Goal: Task Accomplishment & Management: Manage account settings

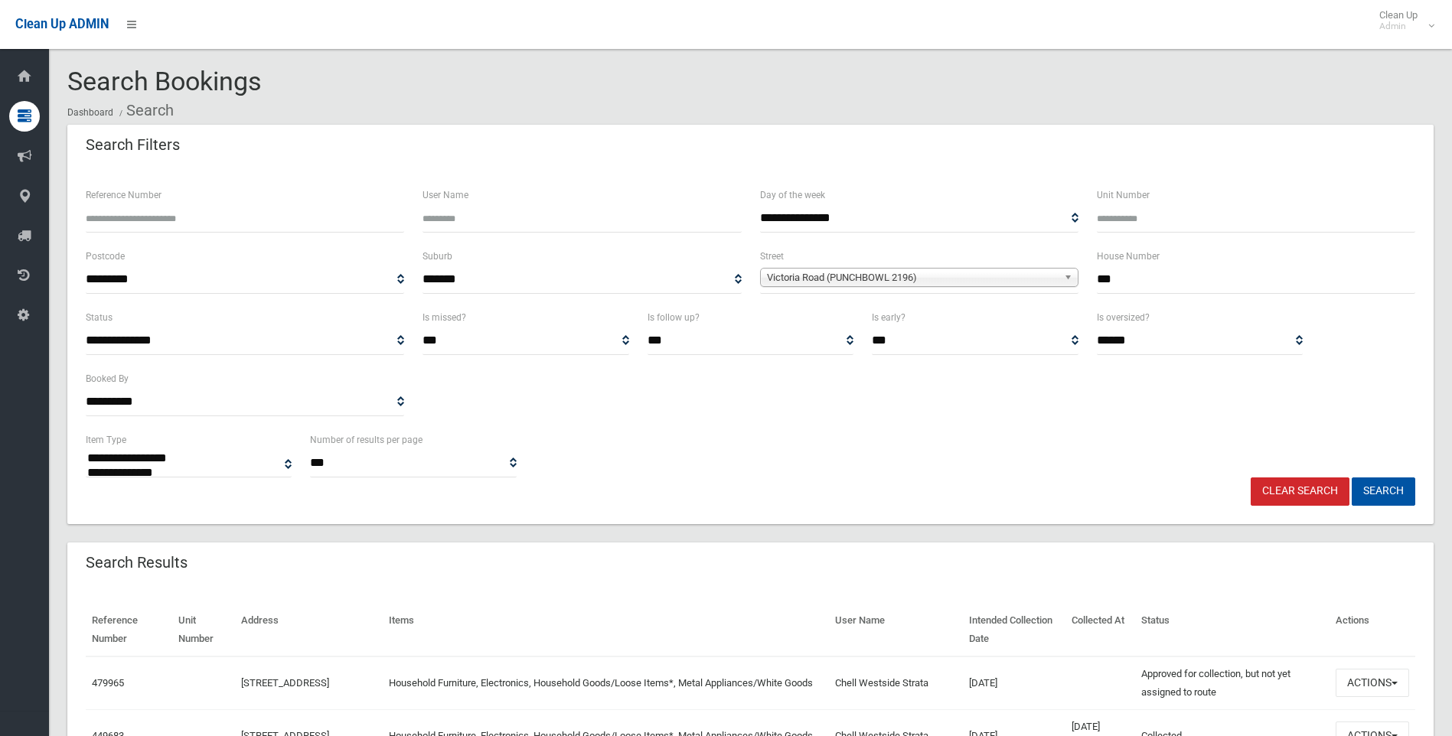
select select
click at [1338, 493] on link "Clear Search" at bounding box center [1300, 492] width 99 height 28
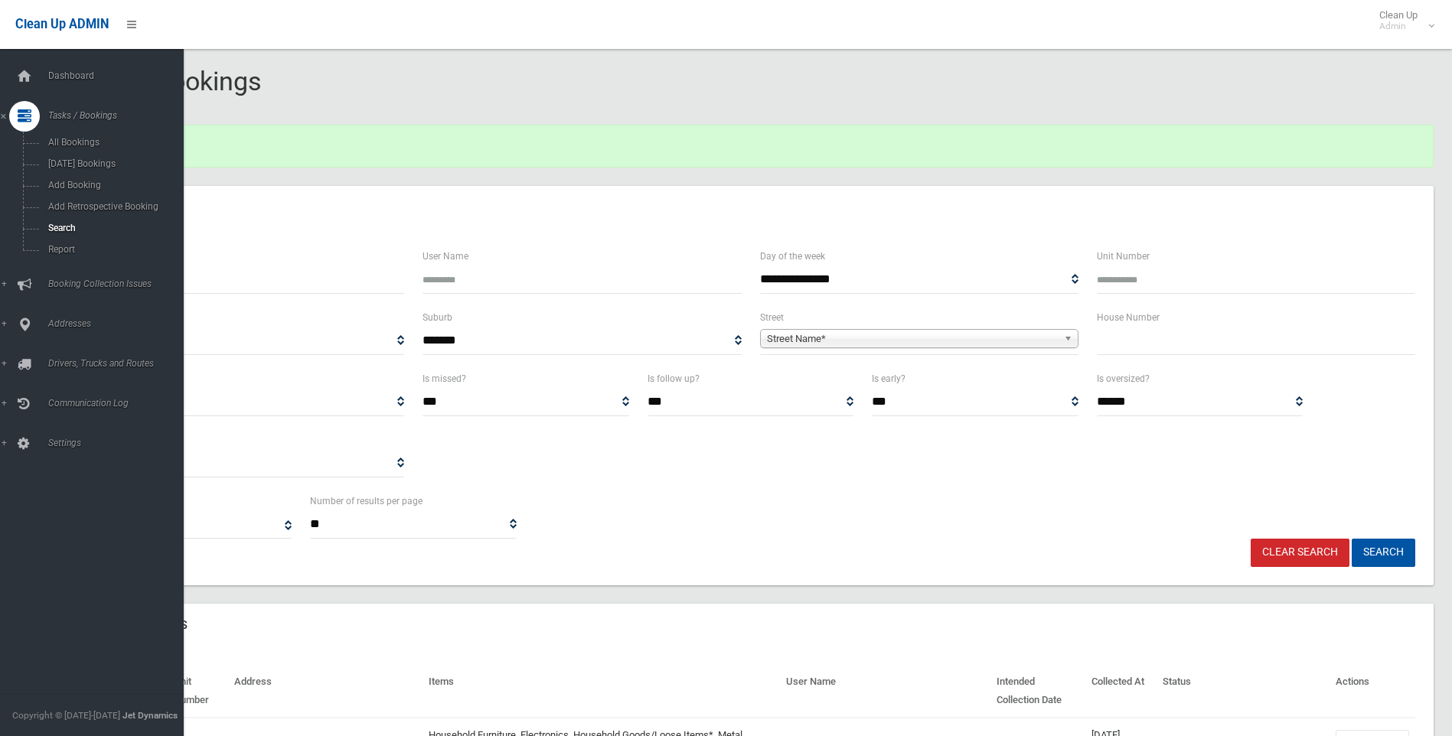
select select
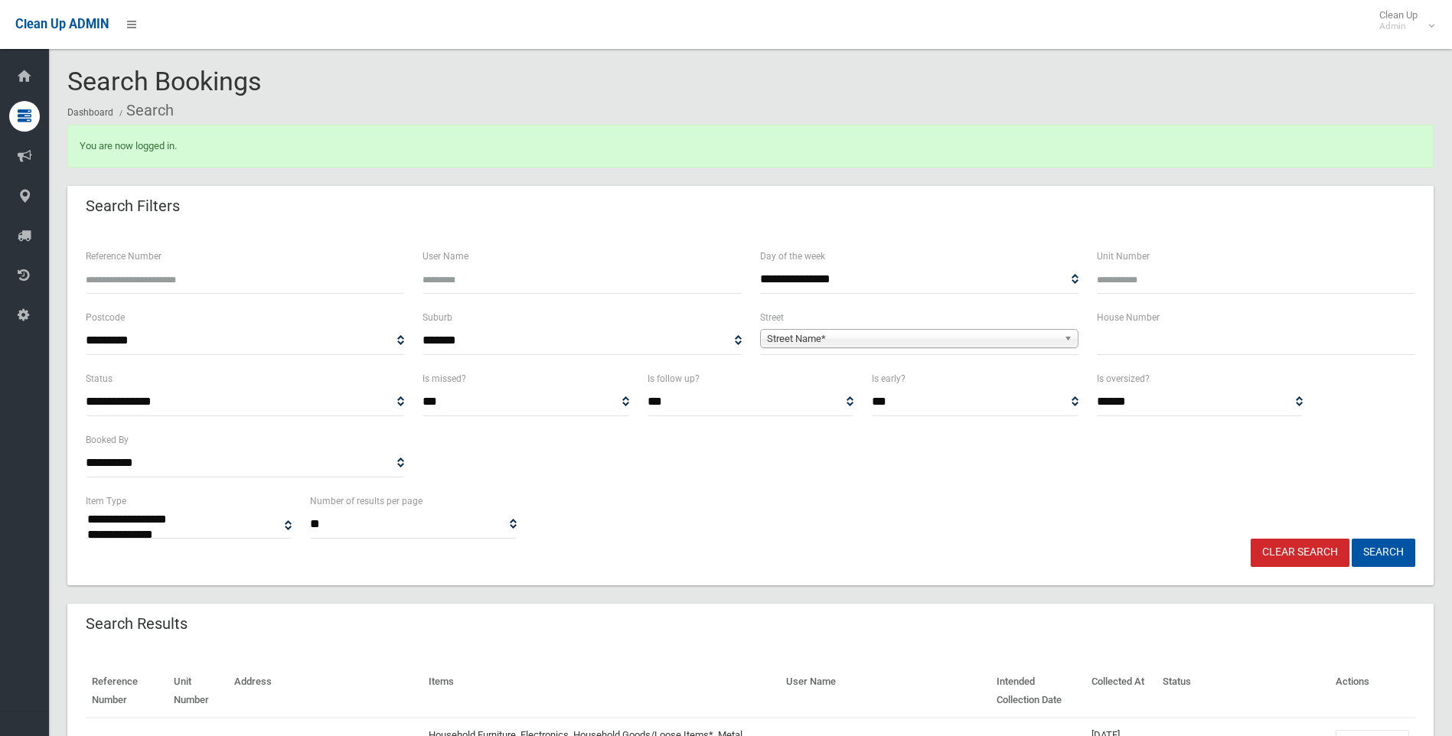
click at [1129, 346] on input "text" at bounding box center [1256, 341] width 318 height 28
type input "**"
click at [1002, 332] on span "Street Name*" at bounding box center [912, 339] width 291 height 18
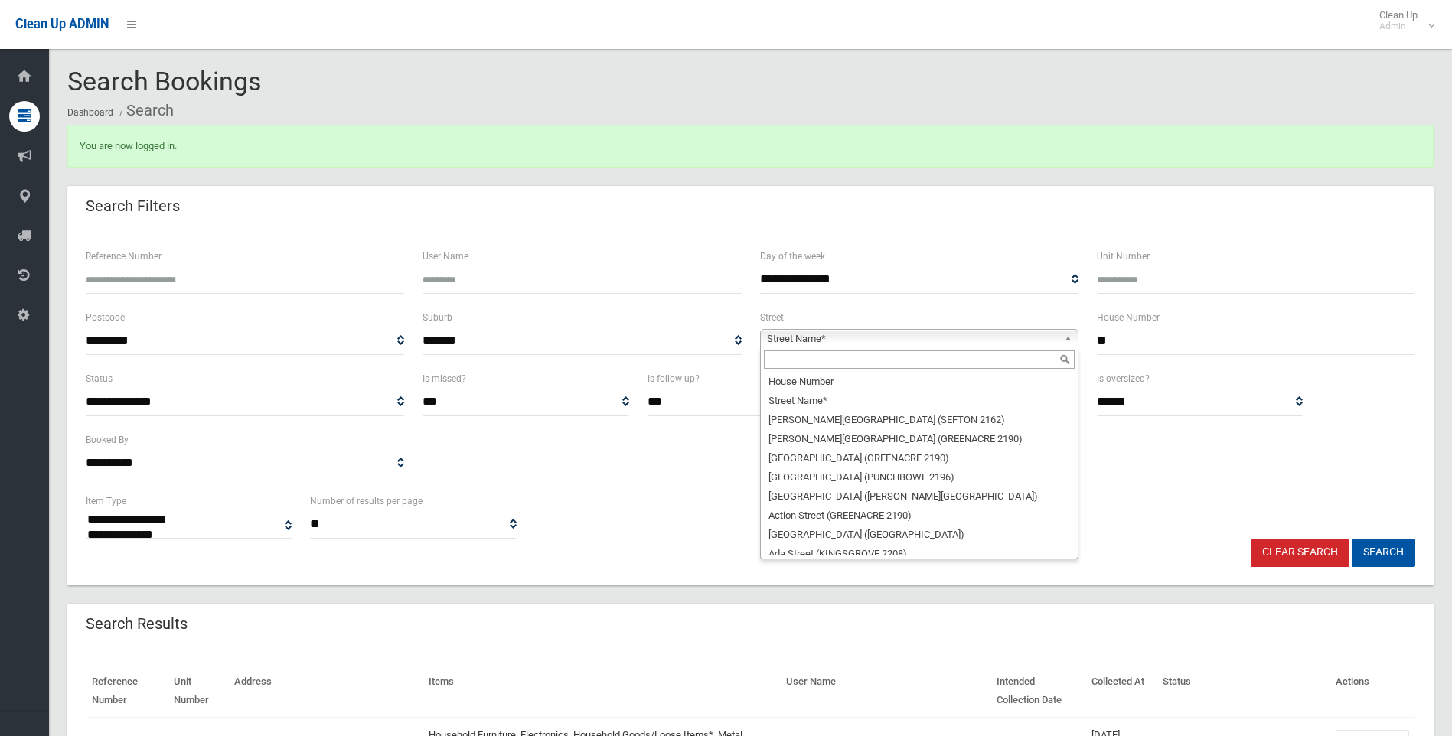
click at [882, 363] on input "text" at bounding box center [919, 360] width 311 height 18
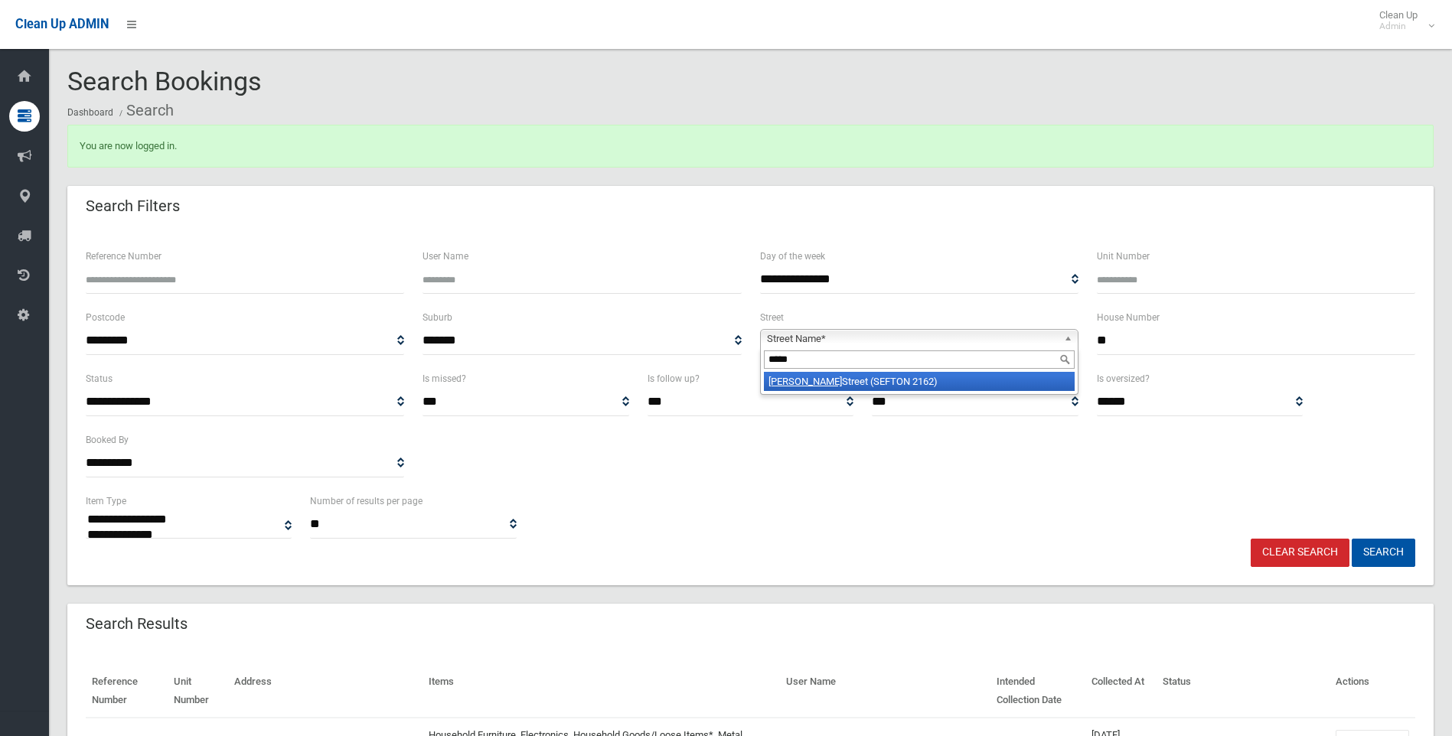
type input "*****"
click at [853, 383] on li "Helen Street (SEFTON 2162)" at bounding box center [919, 381] width 311 height 19
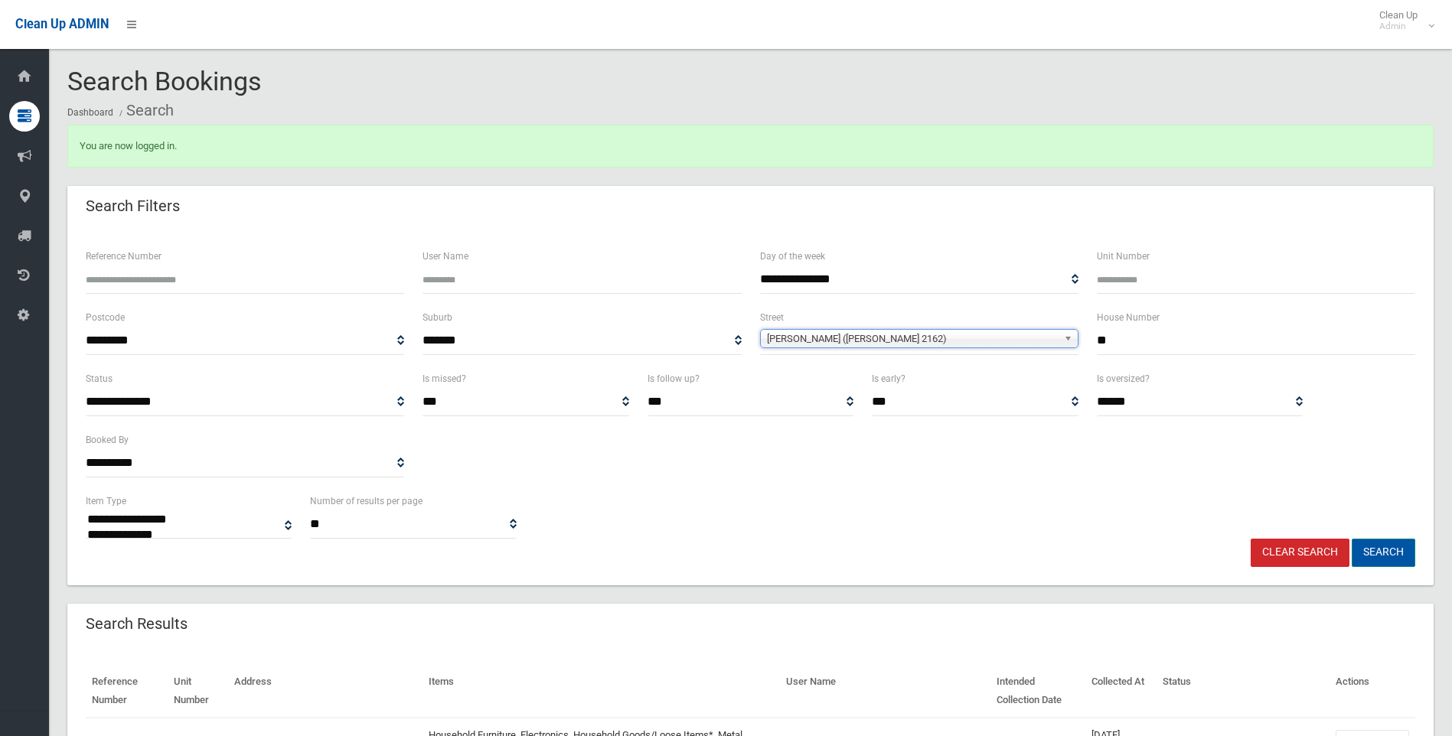
click at [1363, 553] on button "Search" at bounding box center [1384, 553] width 64 height 28
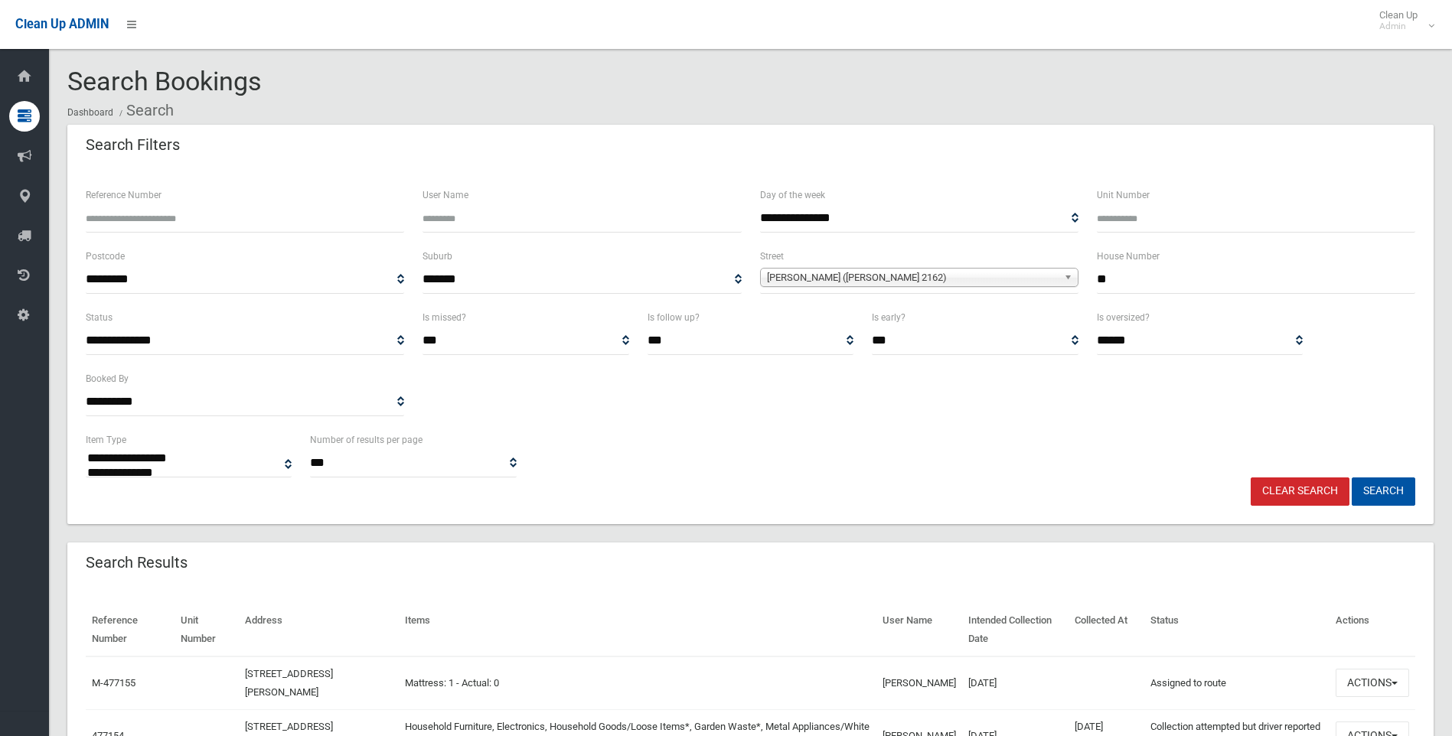
select select
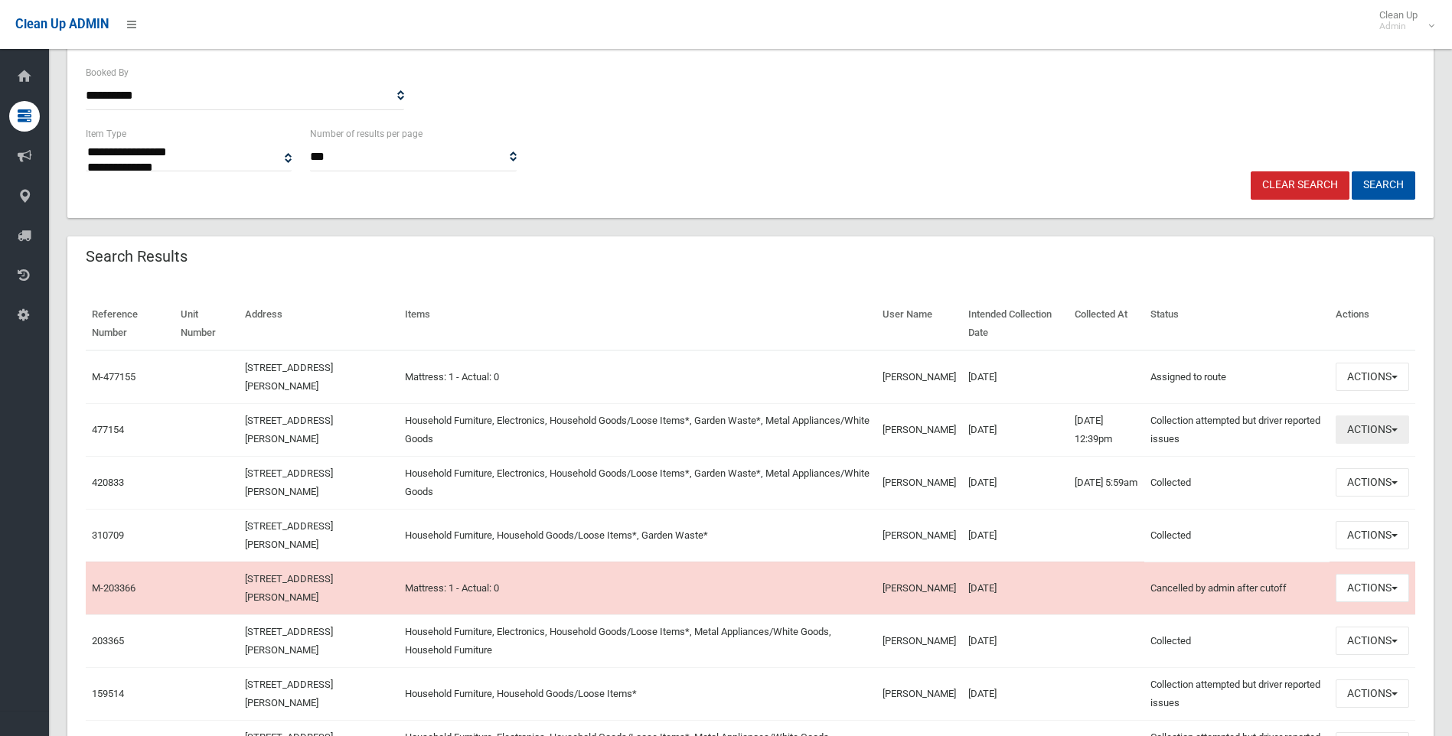
click at [1391, 433] on button "Actions" at bounding box center [1372, 430] width 73 height 28
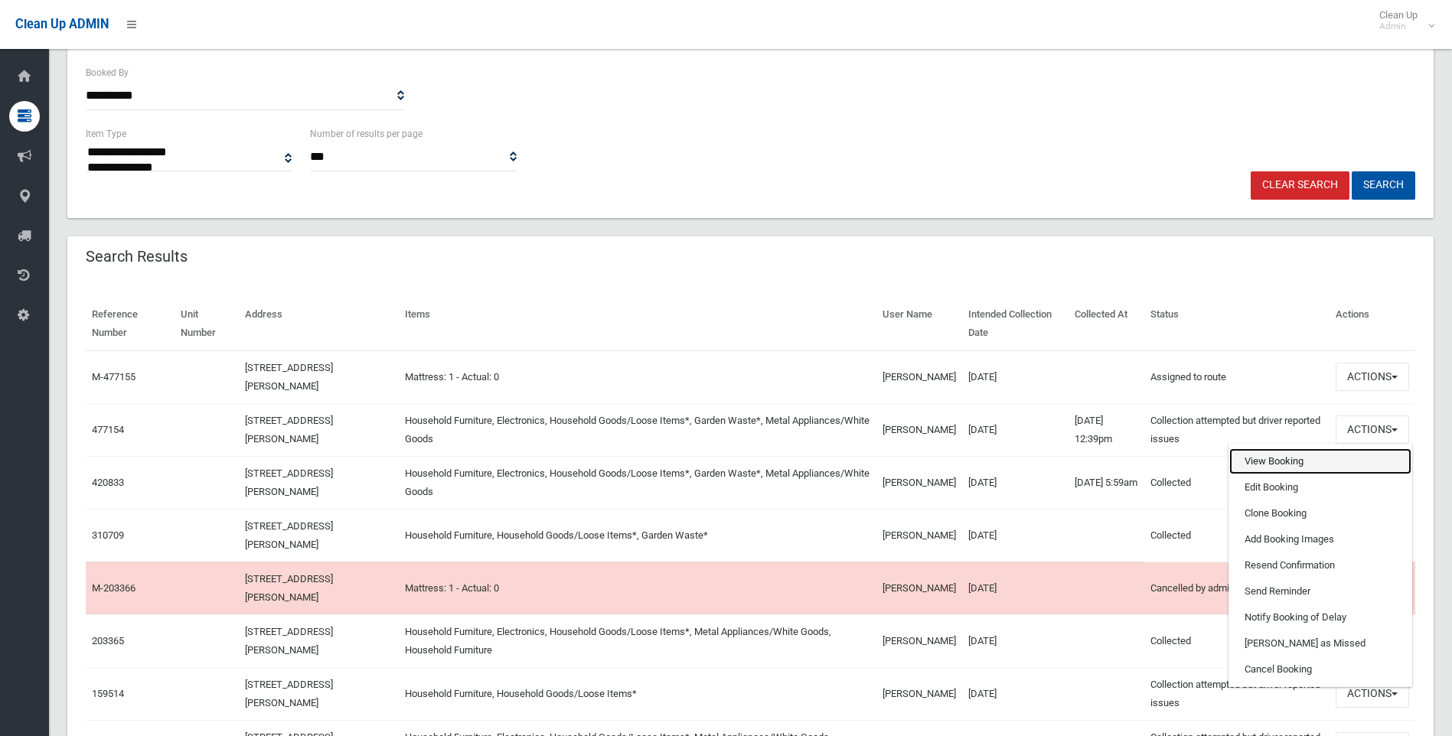
click at [1294, 456] on link "View Booking" at bounding box center [1320, 462] width 182 height 26
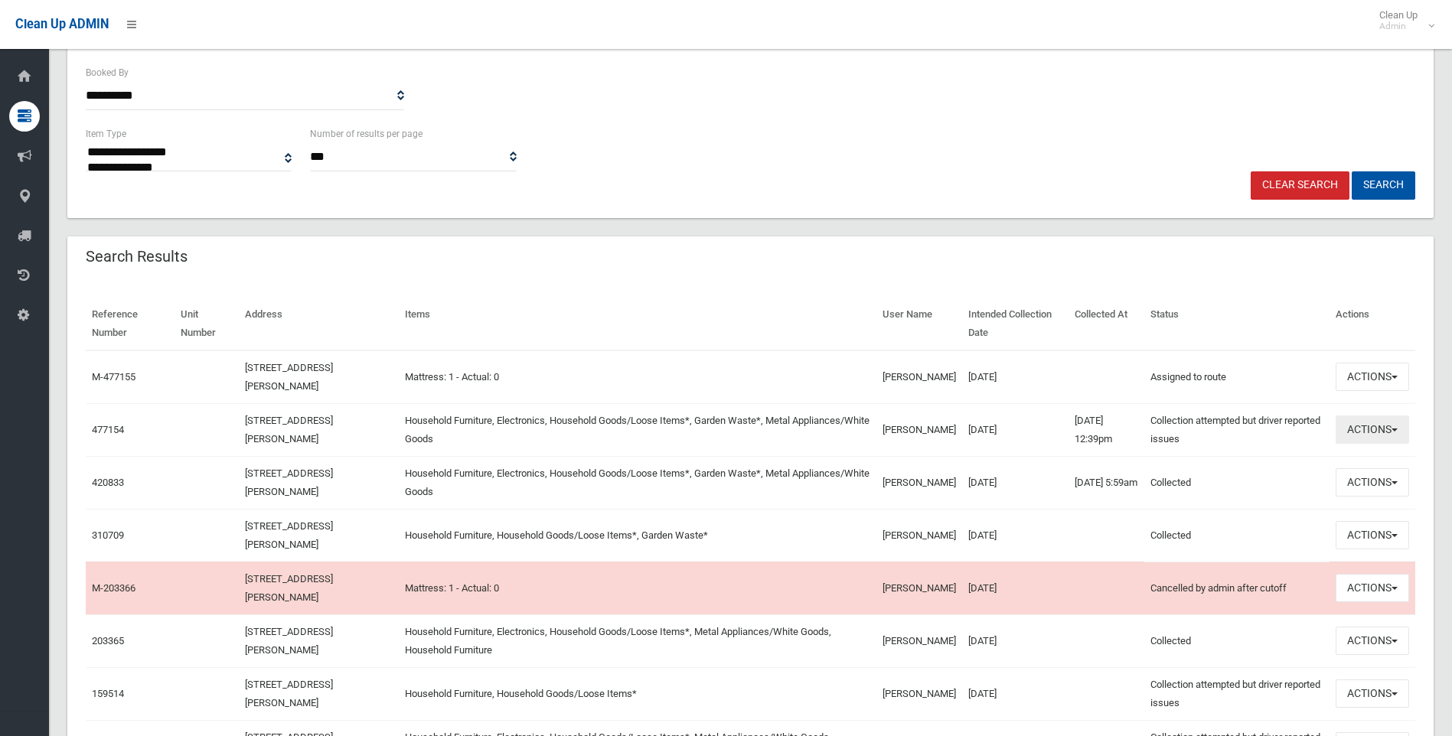
click at [1361, 426] on button "Actions" at bounding box center [1372, 430] width 73 height 28
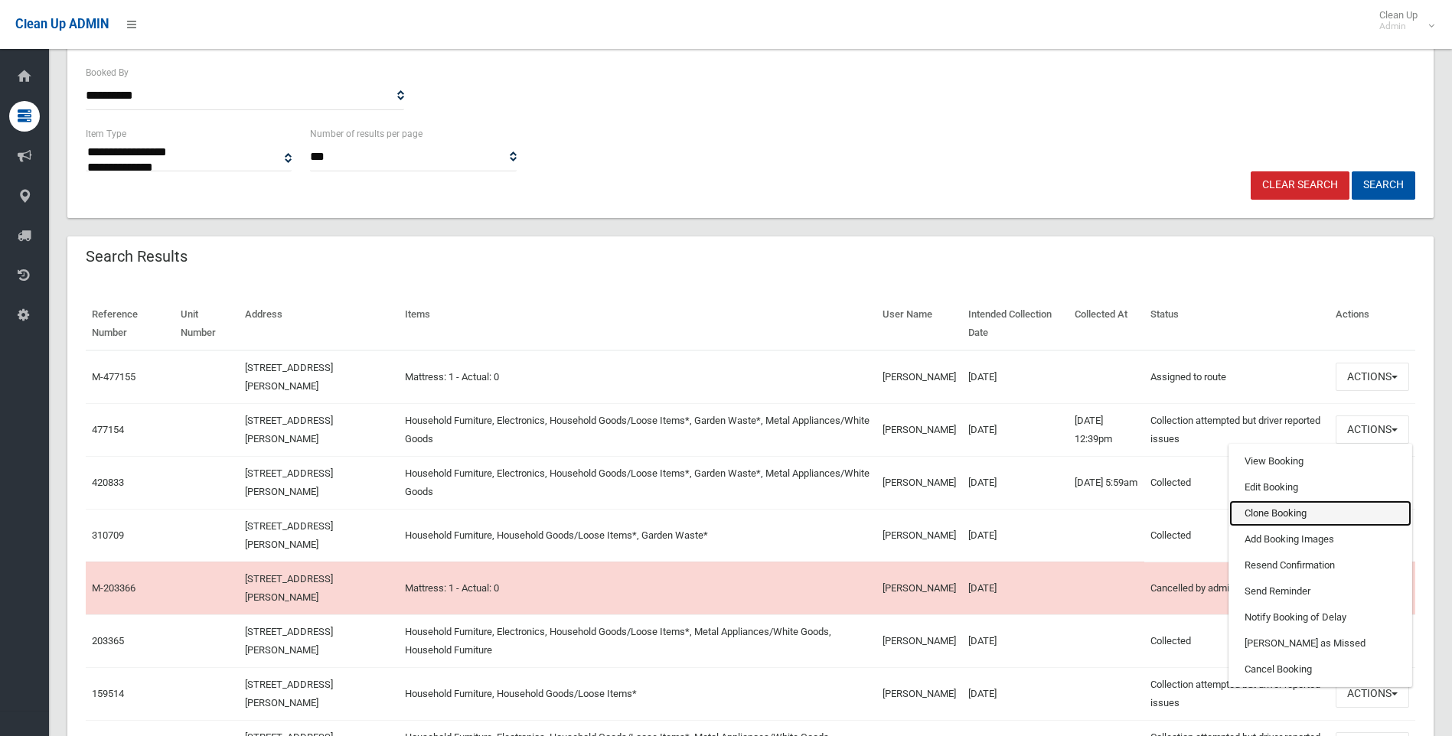
click at [1276, 513] on link "Clone Booking" at bounding box center [1320, 514] width 182 height 26
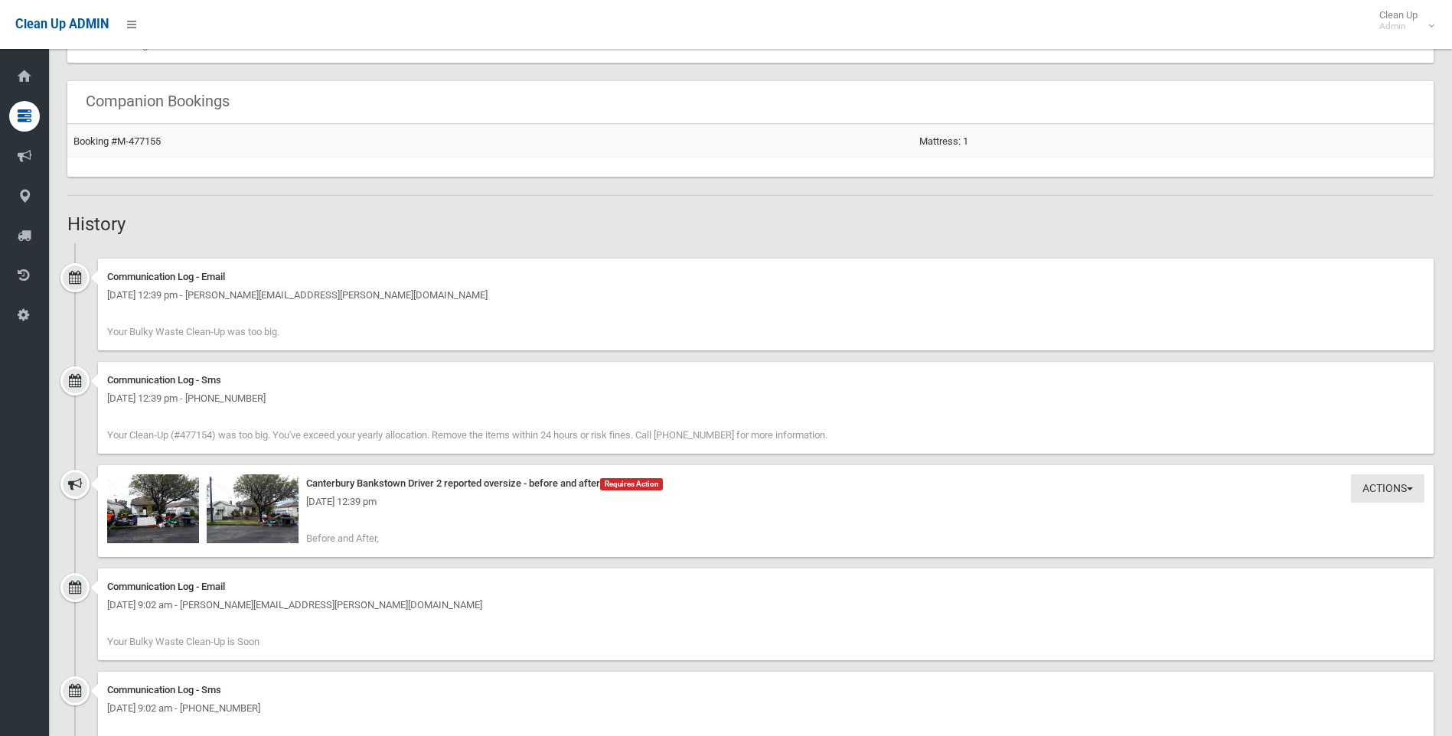
scroll to position [995, 0]
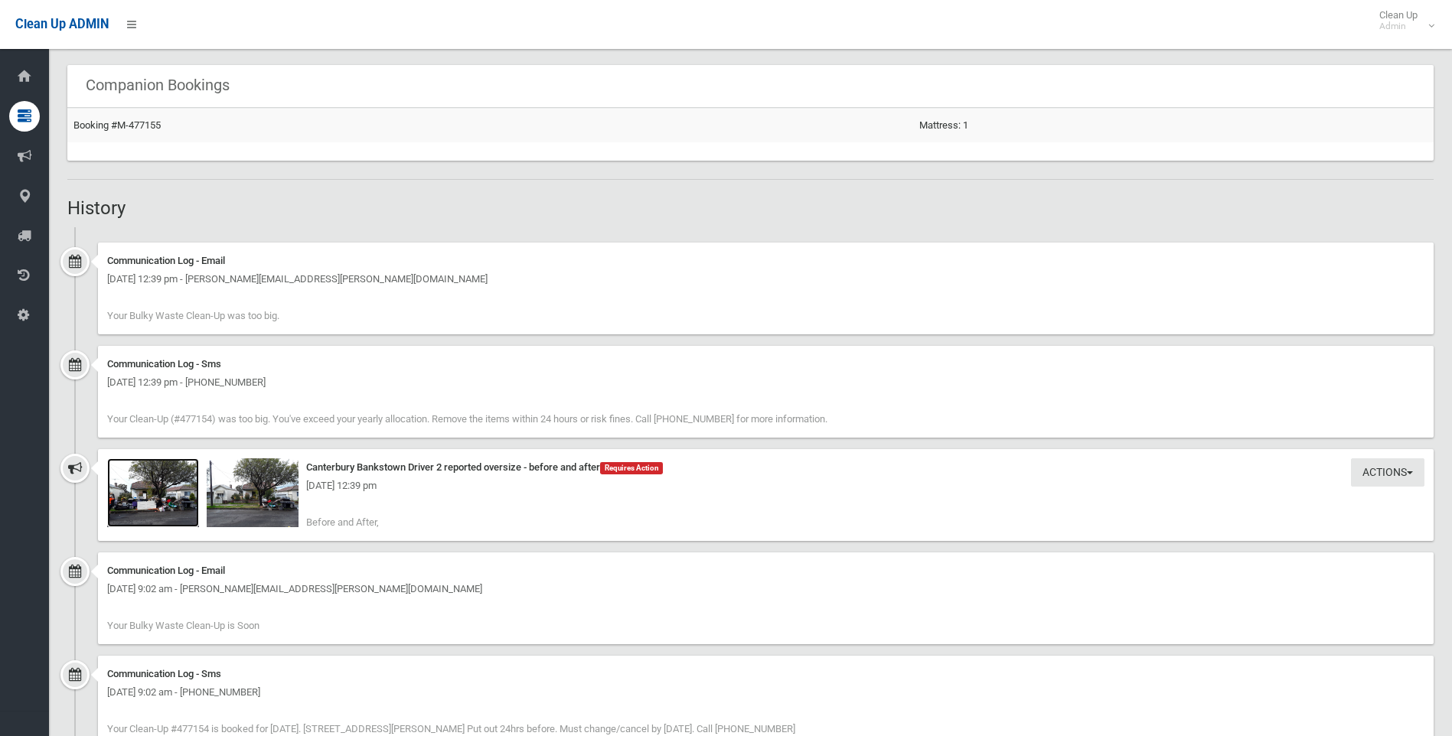
click at [171, 498] on img at bounding box center [153, 492] width 92 height 69
click at [295, 481] on div "Tuesday 19th August 2025 - 12:39 pm" at bounding box center [765, 486] width 1317 height 18
click at [256, 487] on div "Tuesday 19th August 2025 - 12:39 pm" at bounding box center [765, 486] width 1317 height 18
click at [256, 494] on div "Tuesday 19th August 2025 - 12:39 pm" at bounding box center [765, 486] width 1317 height 18
click at [248, 501] on img at bounding box center [253, 492] width 92 height 69
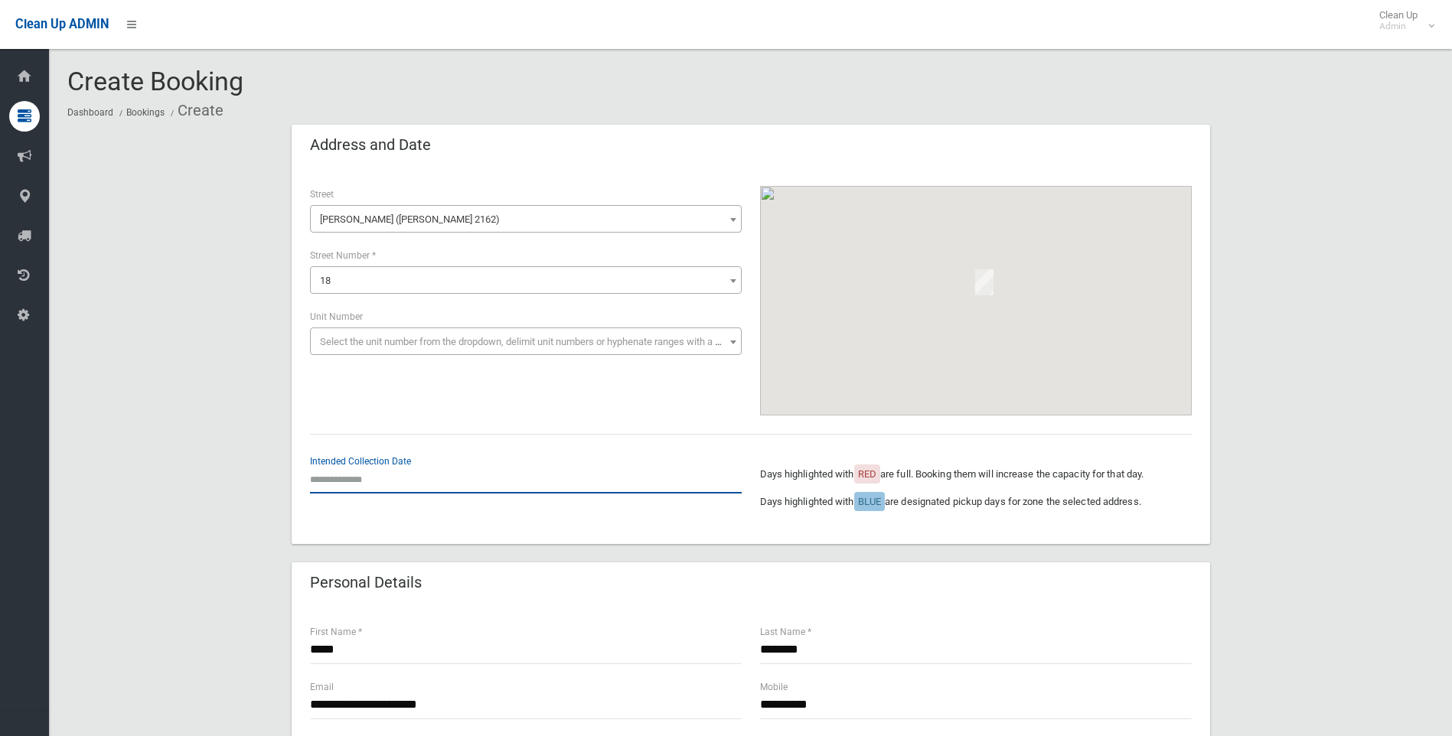
click at [462, 472] on input "text" at bounding box center [526, 479] width 432 height 28
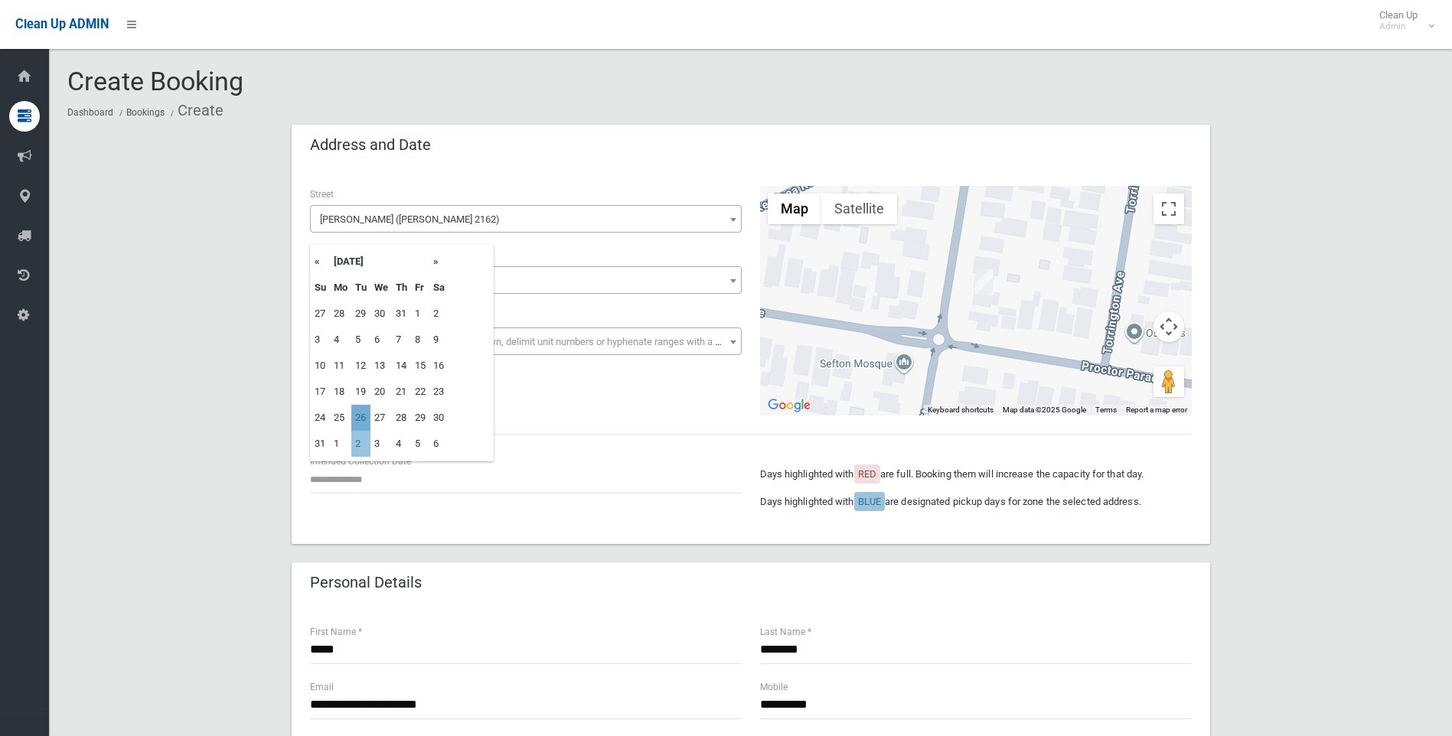
click at [361, 416] on td "26" at bounding box center [360, 418] width 19 height 26
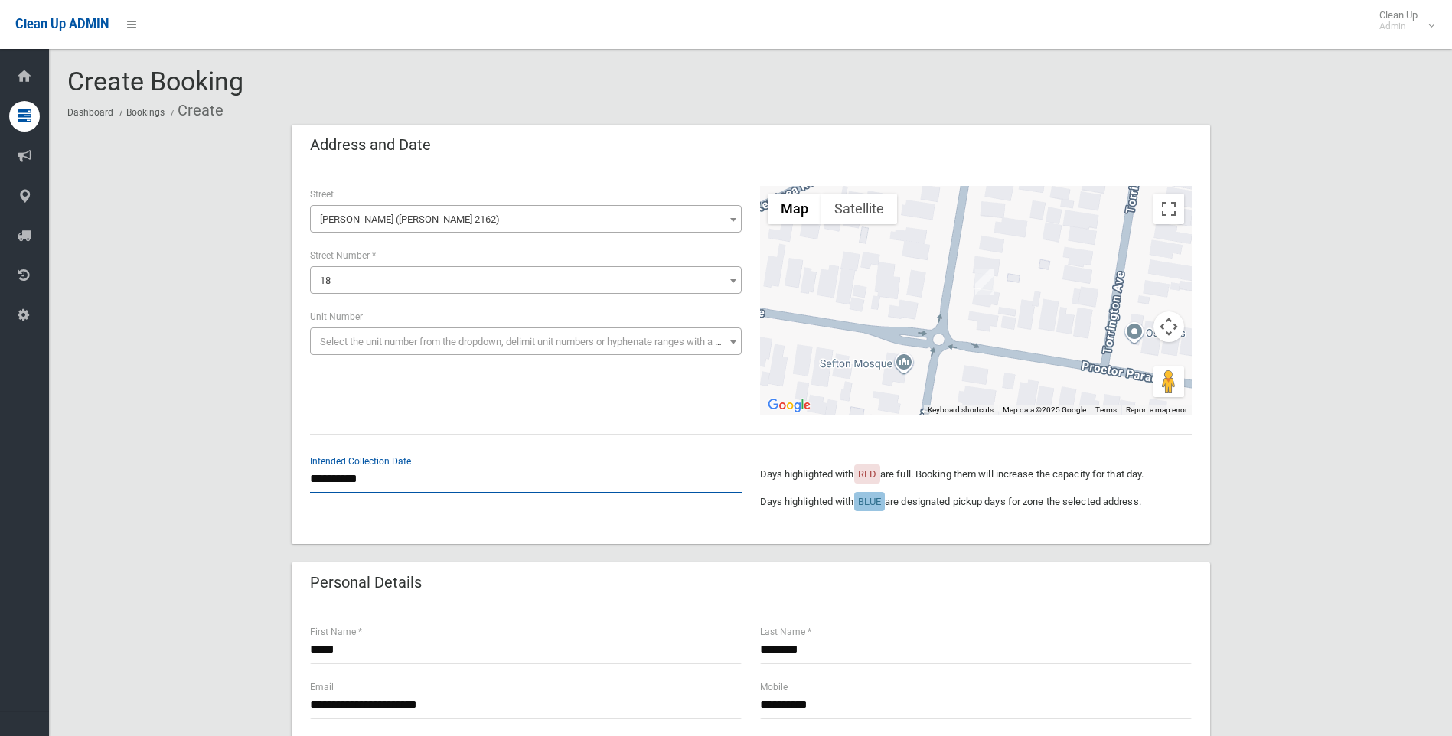
click at [450, 473] on input "**********" at bounding box center [526, 479] width 432 height 28
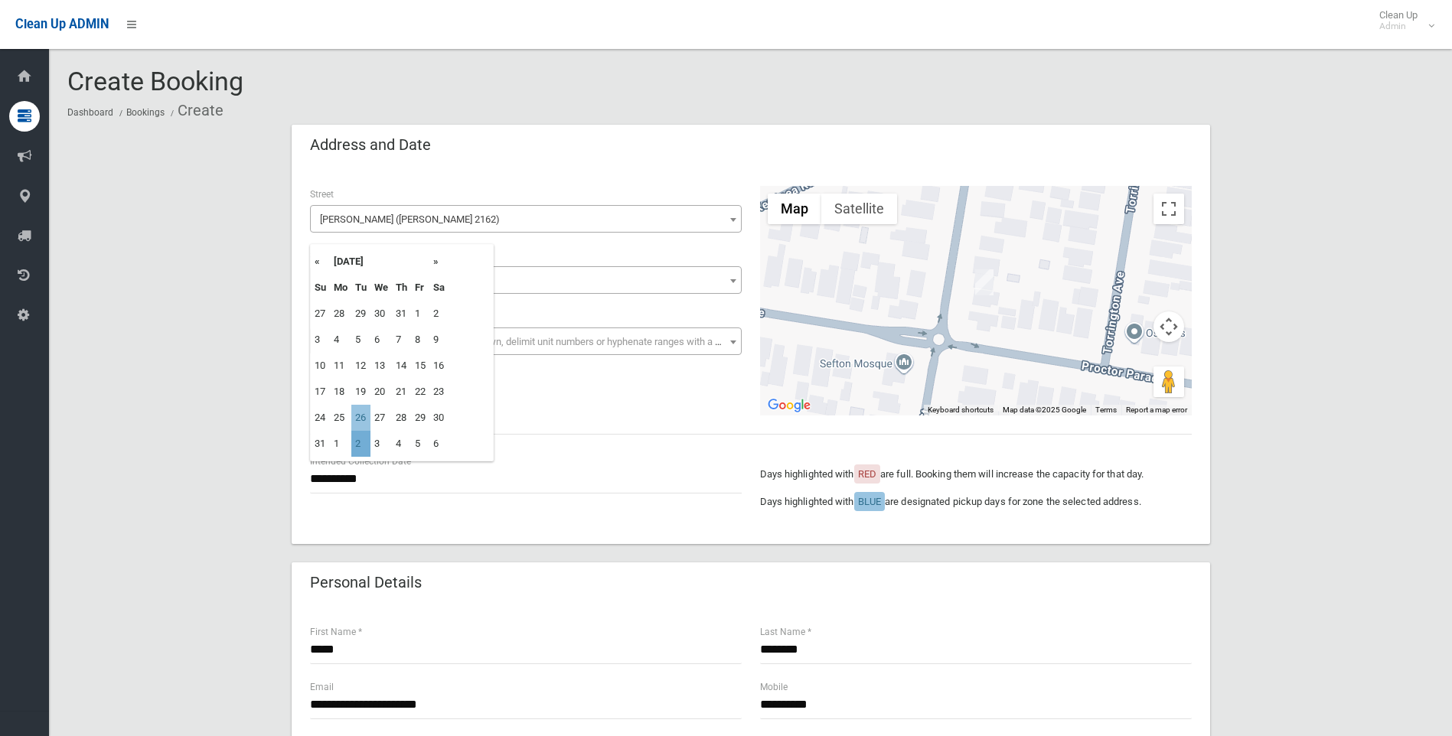
click at [361, 441] on td "2" at bounding box center [360, 444] width 19 height 26
type input "**********"
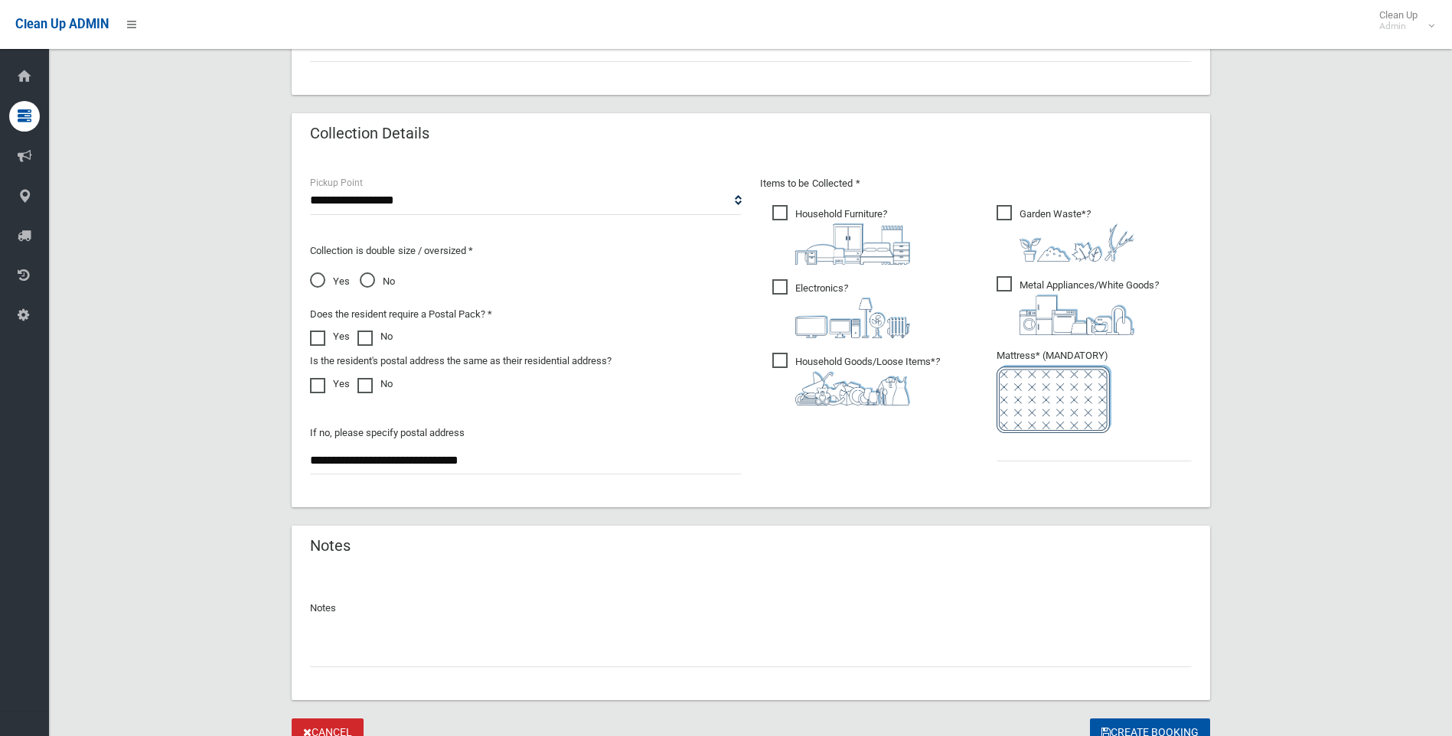
scroll to position [765, 0]
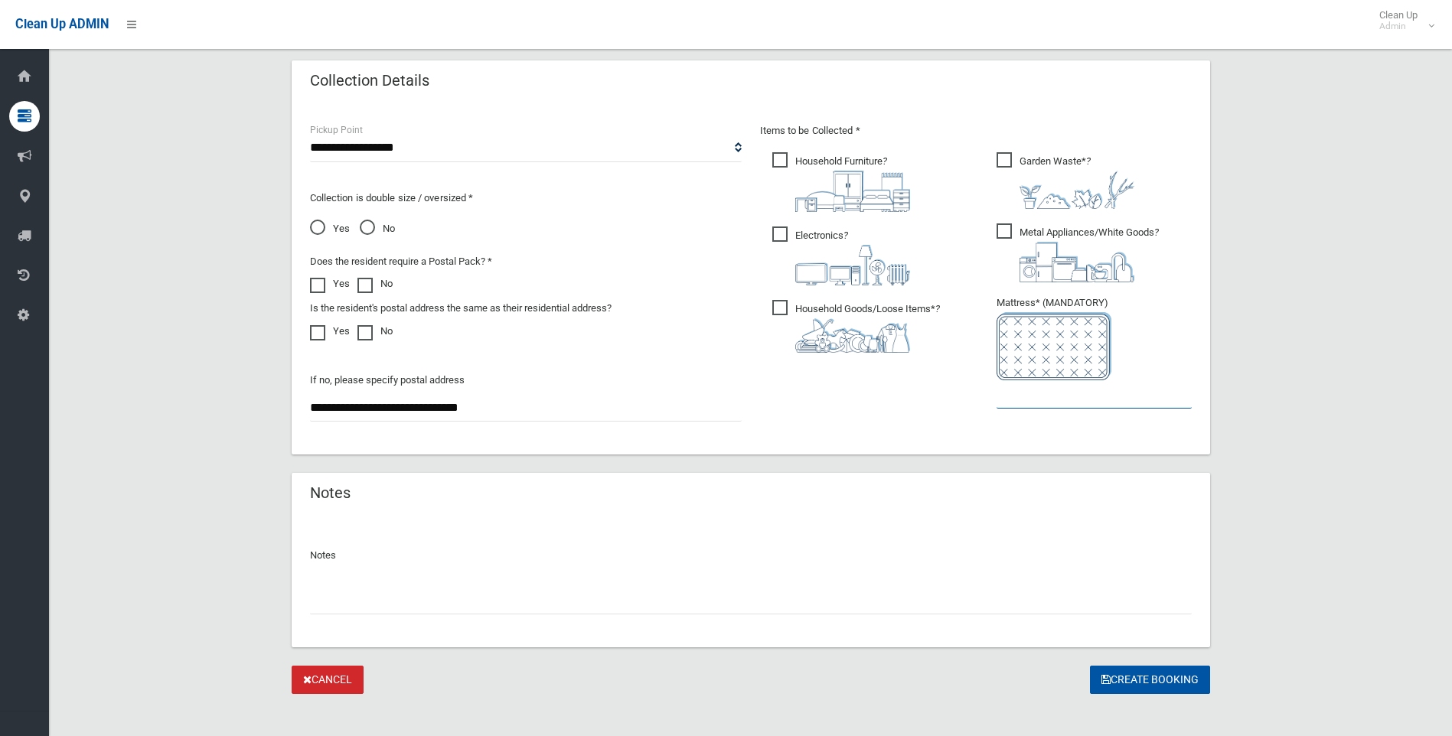
click at [1021, 397] on input "text" at bounding box center [1094, 394] width 195 height 28
type input "*"
click at [1148, 688] on button "Create Booking" at bounding box center [1150, 680] width 120 height 28
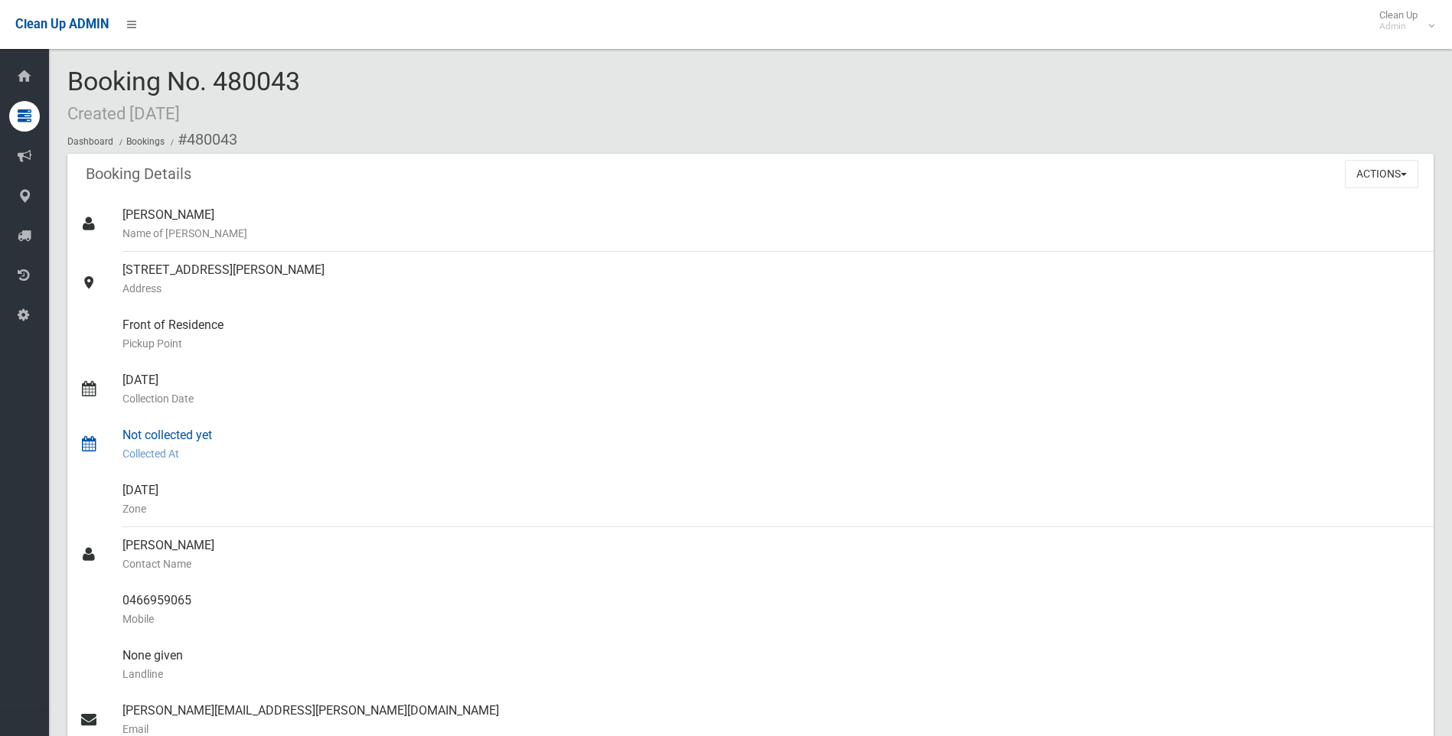
click at [1049, 469] on div "Not collected yet Collected At" at bounding box center [771, 444] width 1299 height 55
click at [1217, 94] on div "Booking No. 480043 Created 19/08/2025 Dashboard Bookings #480043" at bounding box center [750, 110] width 1366 height 86
click at [1250, 77] on div "Booking No. 480043 Created 19/08/2025 Dashboard Bookings #480043" at bounding box center [750, 110] width 1366 height 86
click at [509, 468] on div "Not collected yet Collected At" at bounding box center [771, 444] width 1299 height 55
click at [1411, 179] on button "Actions" at bounding box center [1381, 174] width 73 height 28
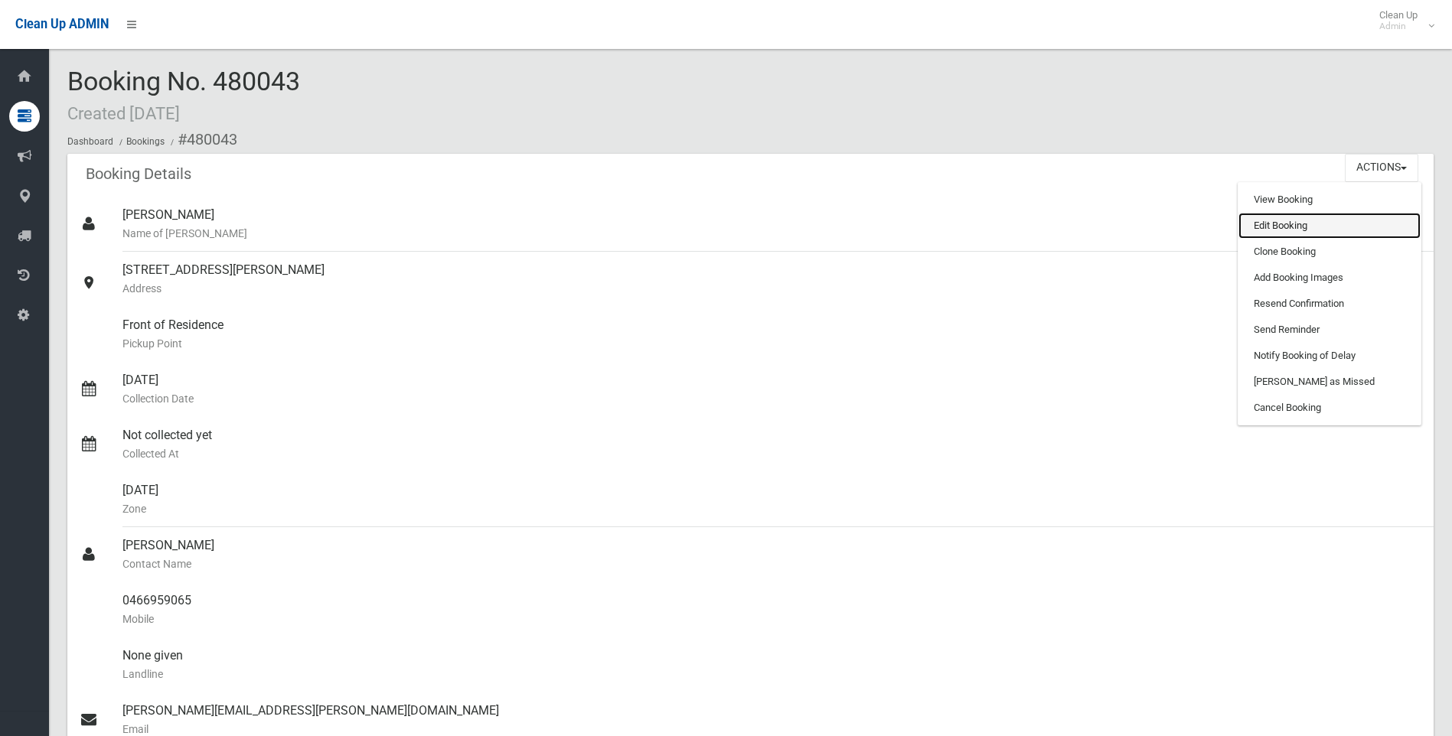
click at [1279, 224] on link "Edit Booking" at bounding box center [1329, 226] width 182 height 26
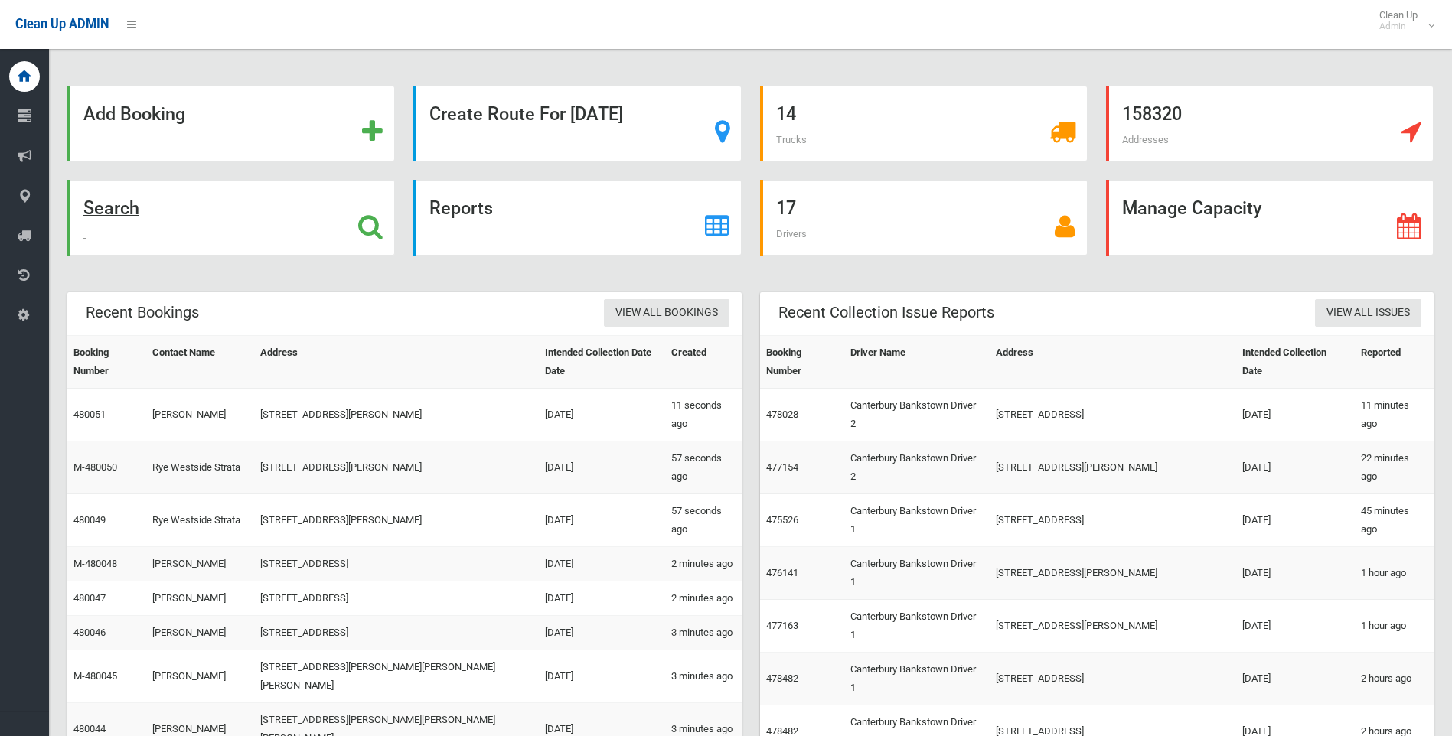
click at [152, 204] on div "Search" at bounding box center [231, 218] width 328 height 76
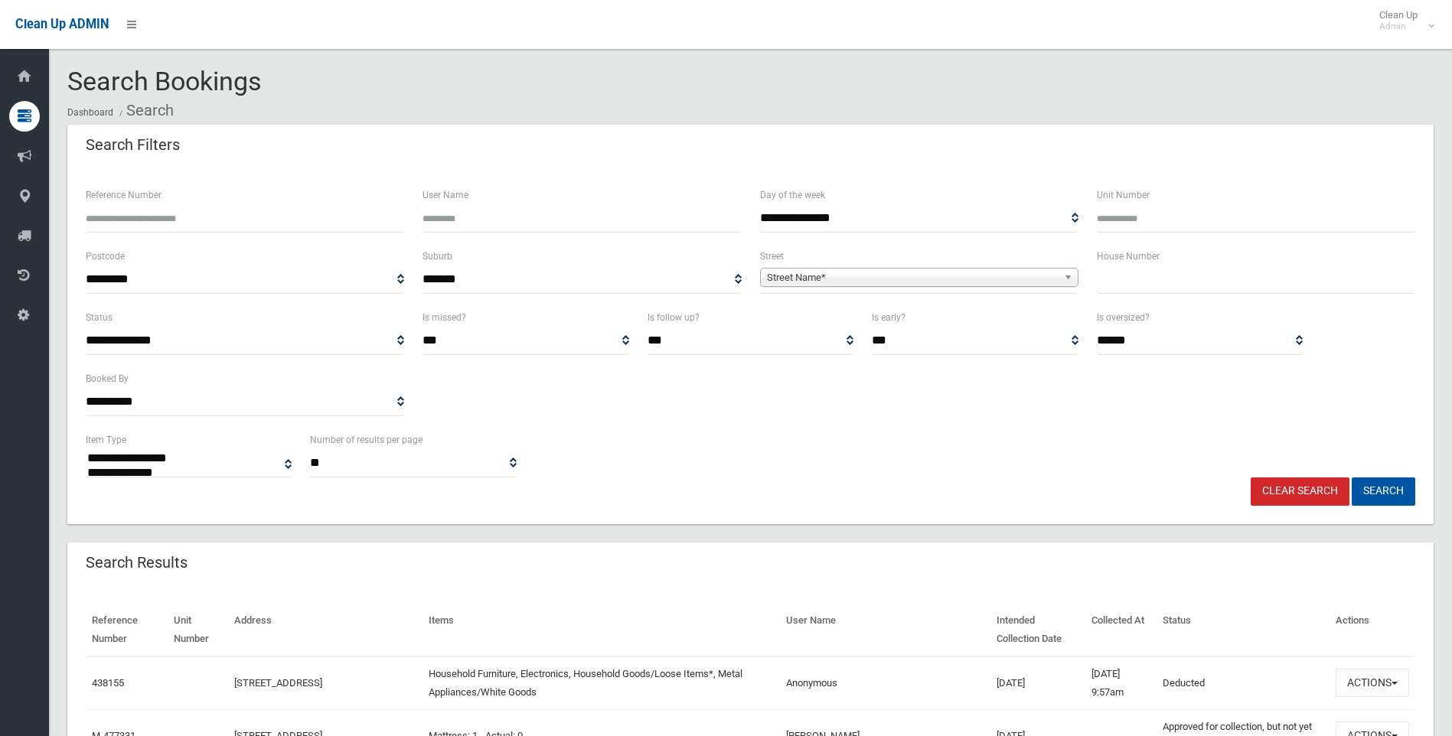
select select
click at [1173, 286] on input "text" at bounding box center [1256, 280] width 318 height 28
type input "**"
click at [903, 280] on span "Street Name*" at bounding box center [912, 278] width 291 height 18
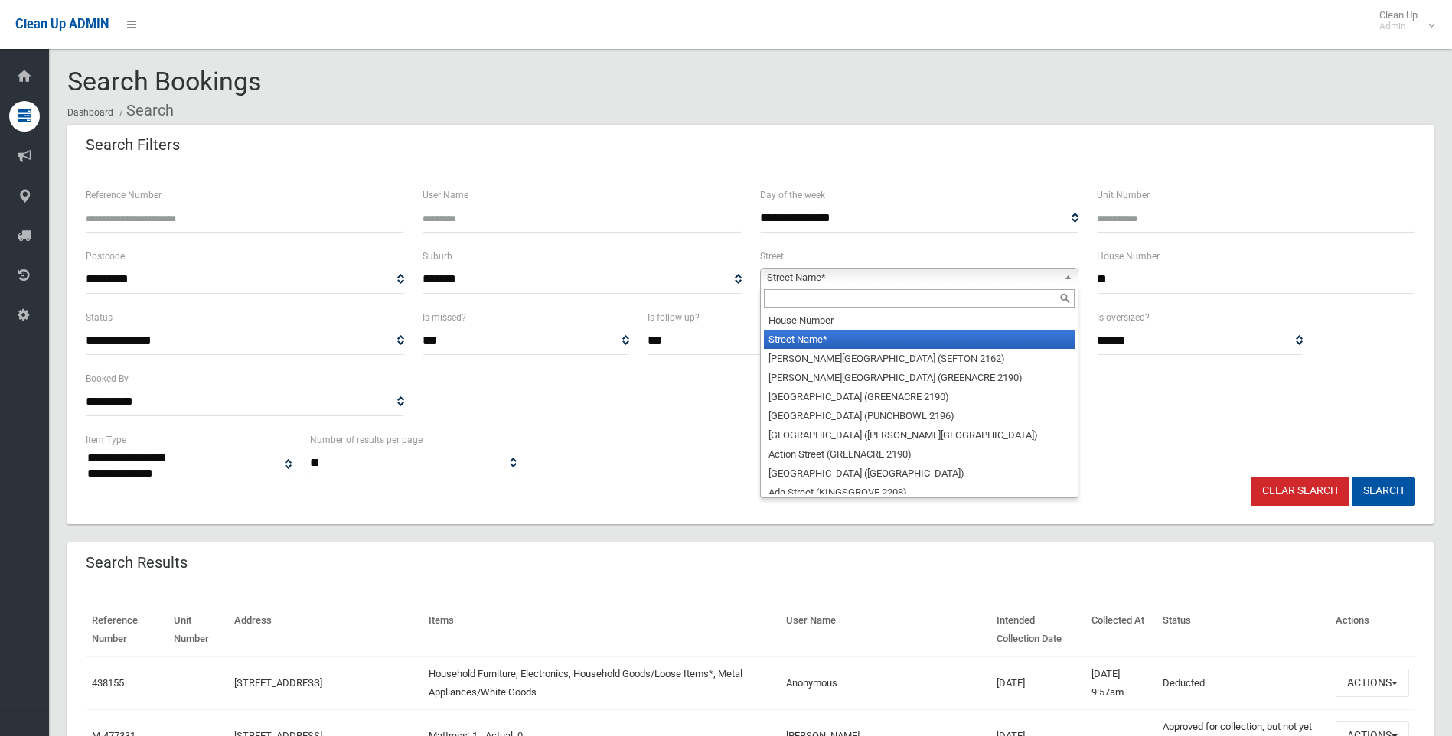
click at [876, 302] on input "text" at bounding box center [919, 298] width 311 height 18
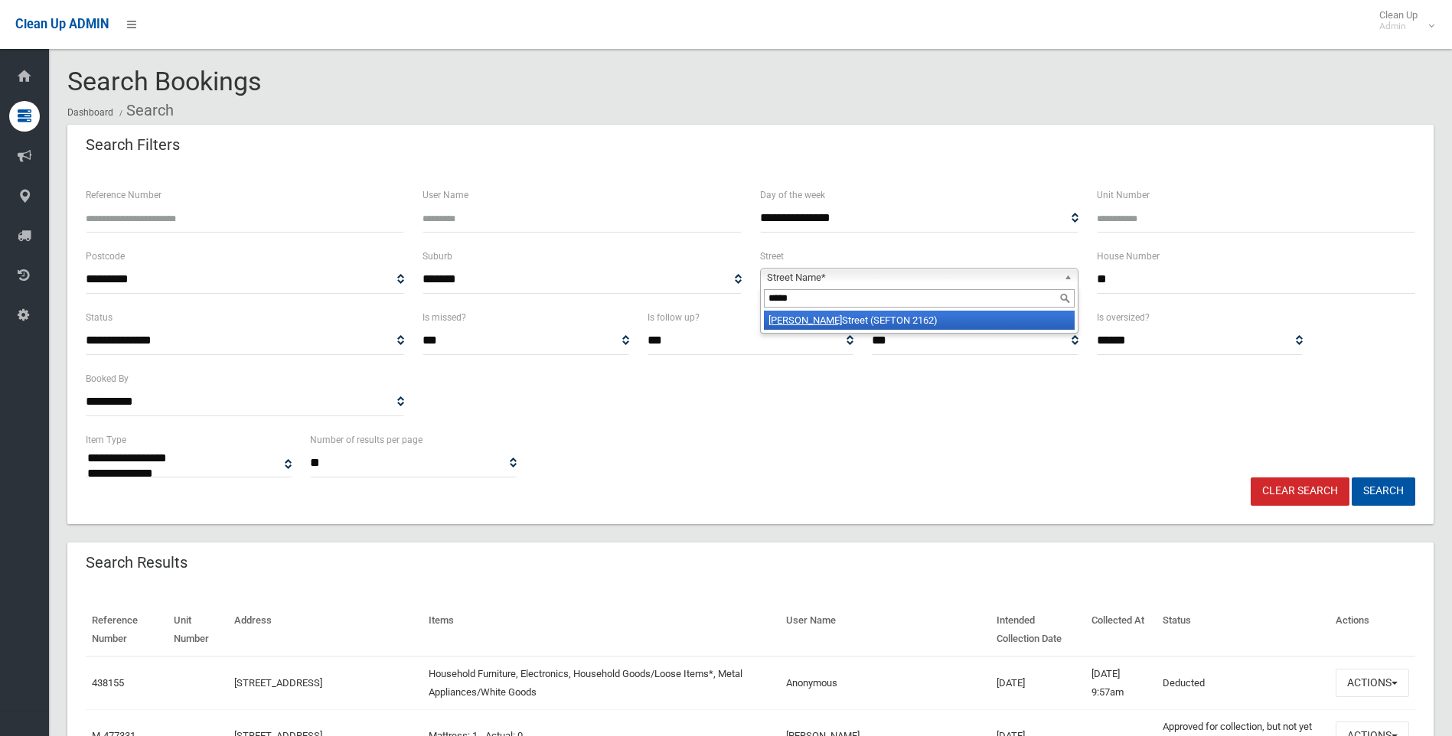
type input "*****"
click at [835, 326] on li "Helen Street (SEFTON 2162)" at bounding box center [919, 320] width 311 height 19
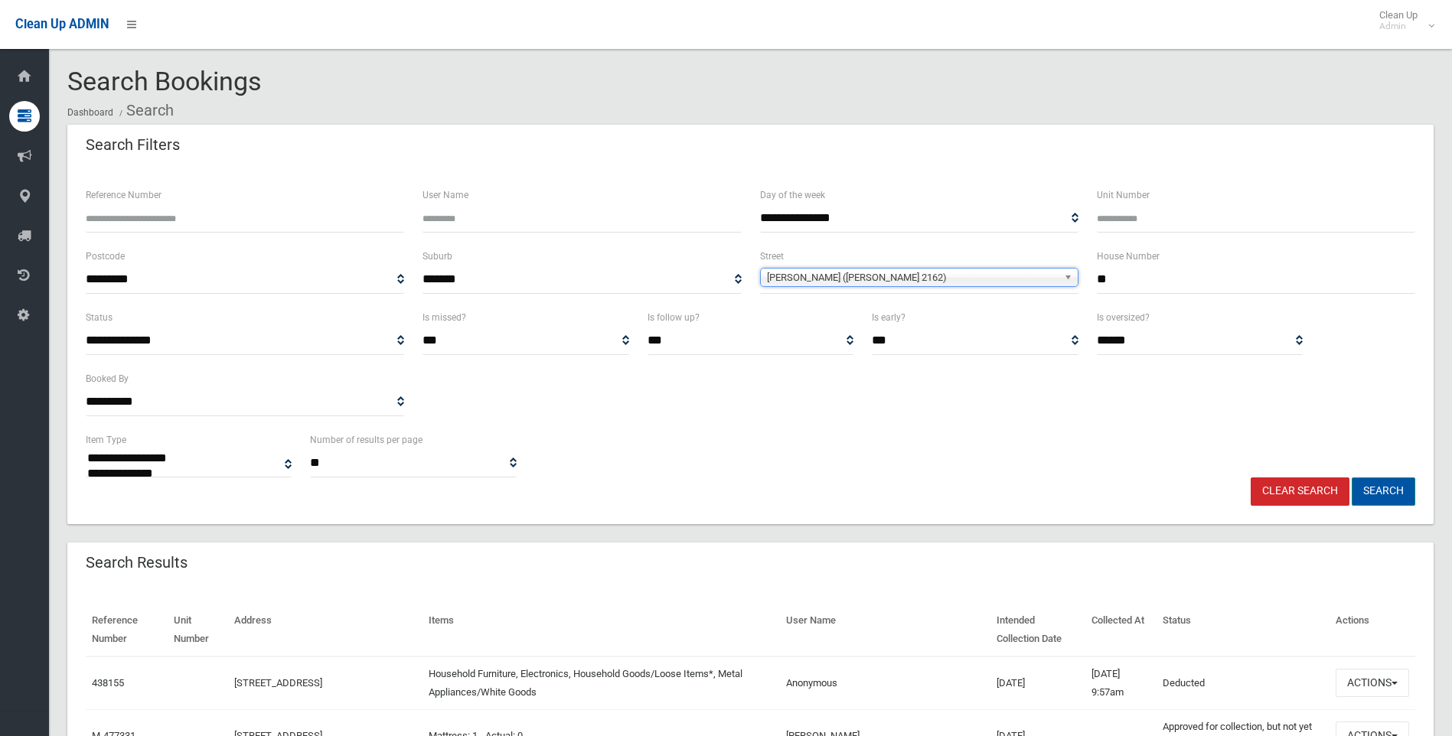
click at [1373, 491] on button "Search" at bounding box center [1384, 492] width 64 height 28
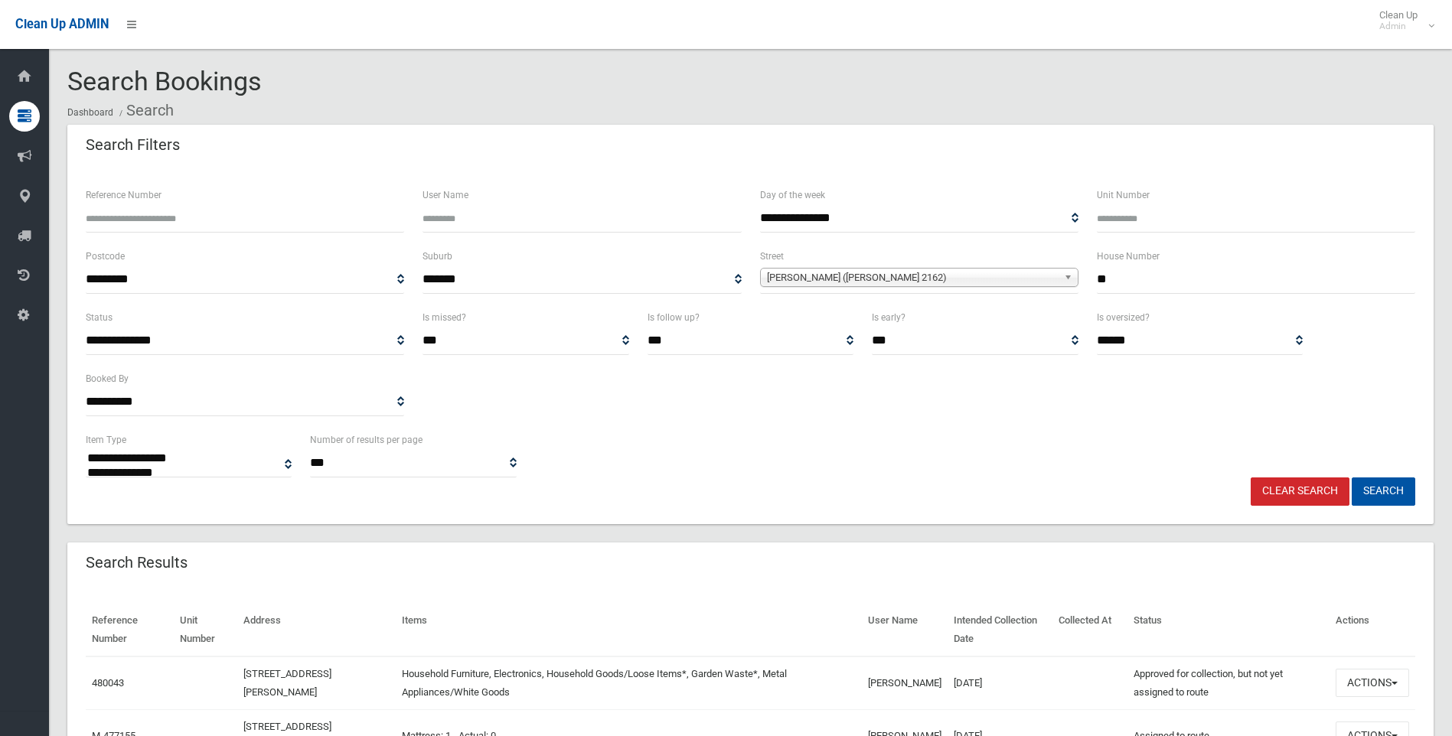
select select
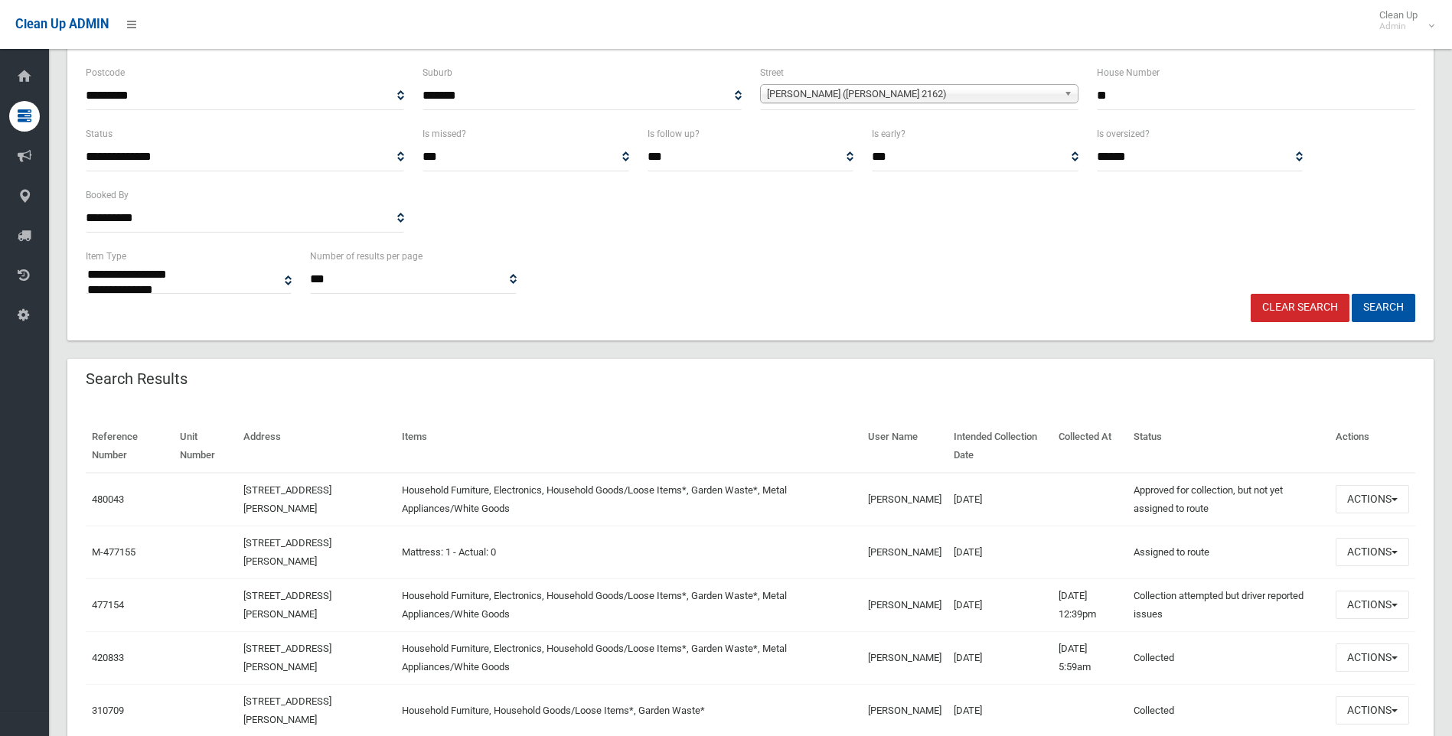
scroll to position [230, 0]
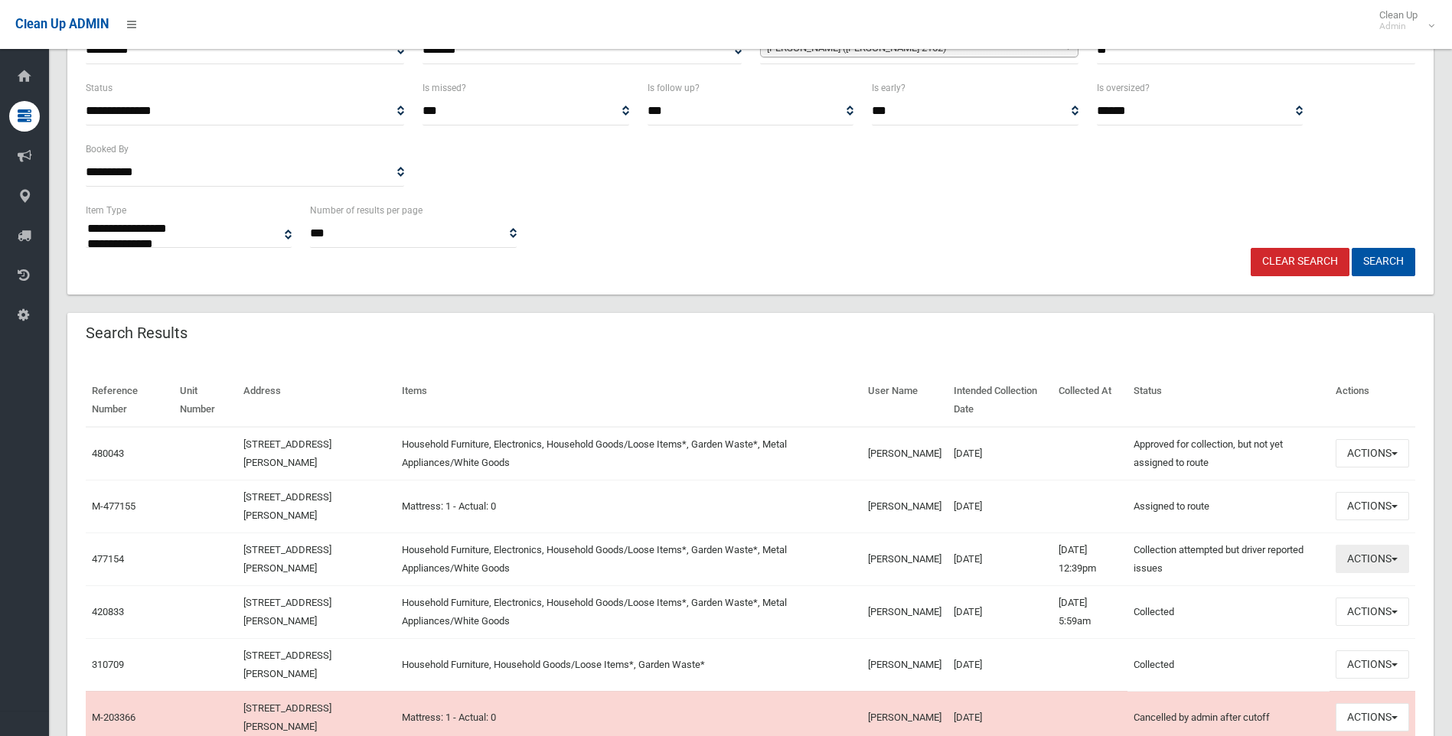
click at [1379, 565] on button "Actions" at bounding box center [1372, 559] width 73 height 28
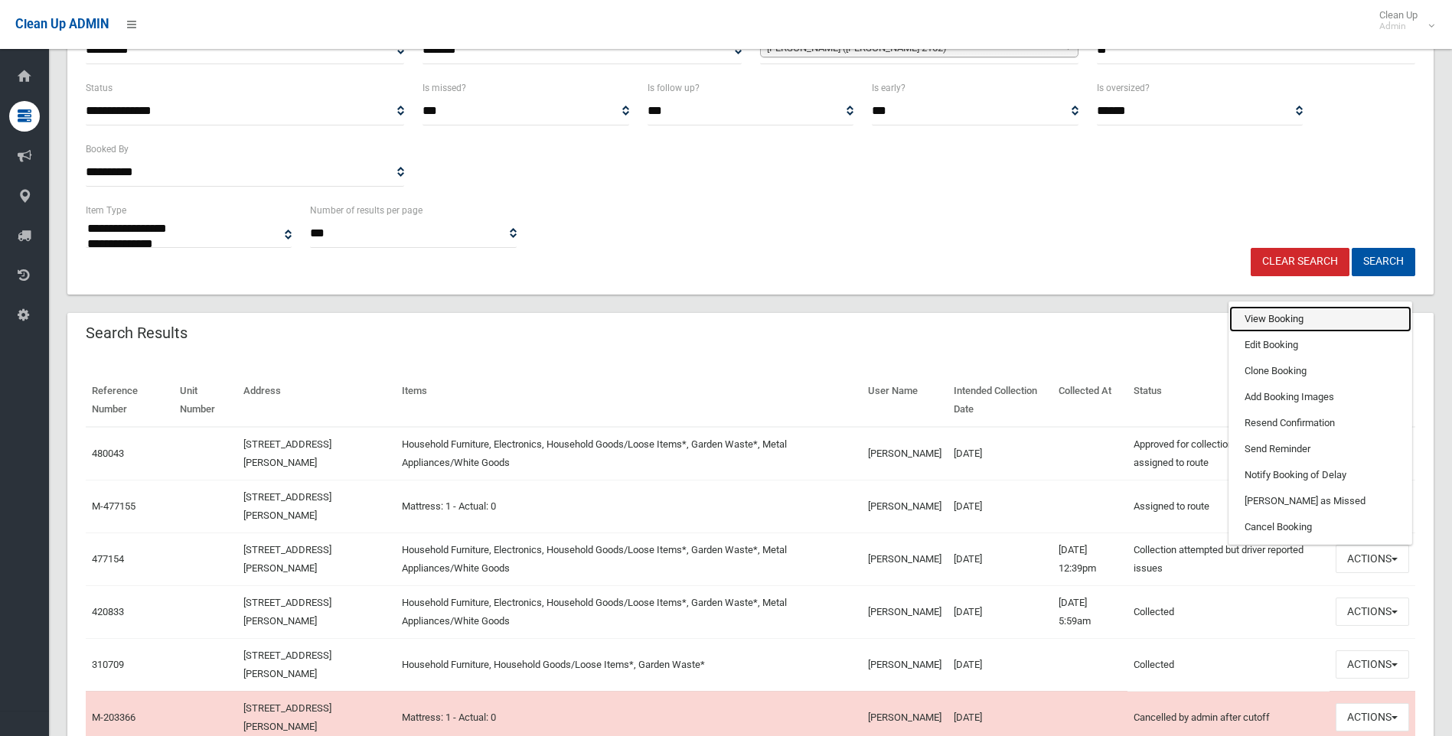
click at [1310, 327] on link "View Booking" at bounding box center [1320, 319] width 182 height 26
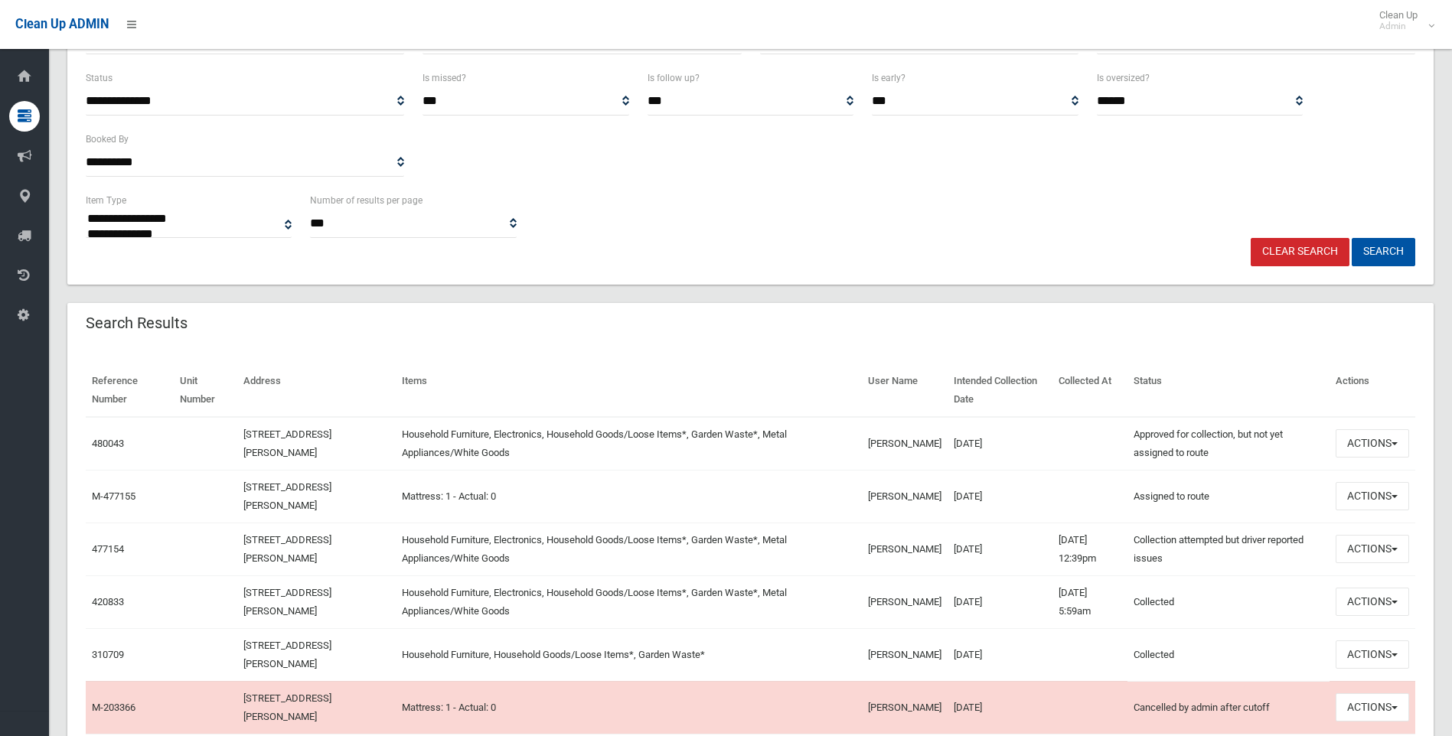
scroll to position [306, 0]
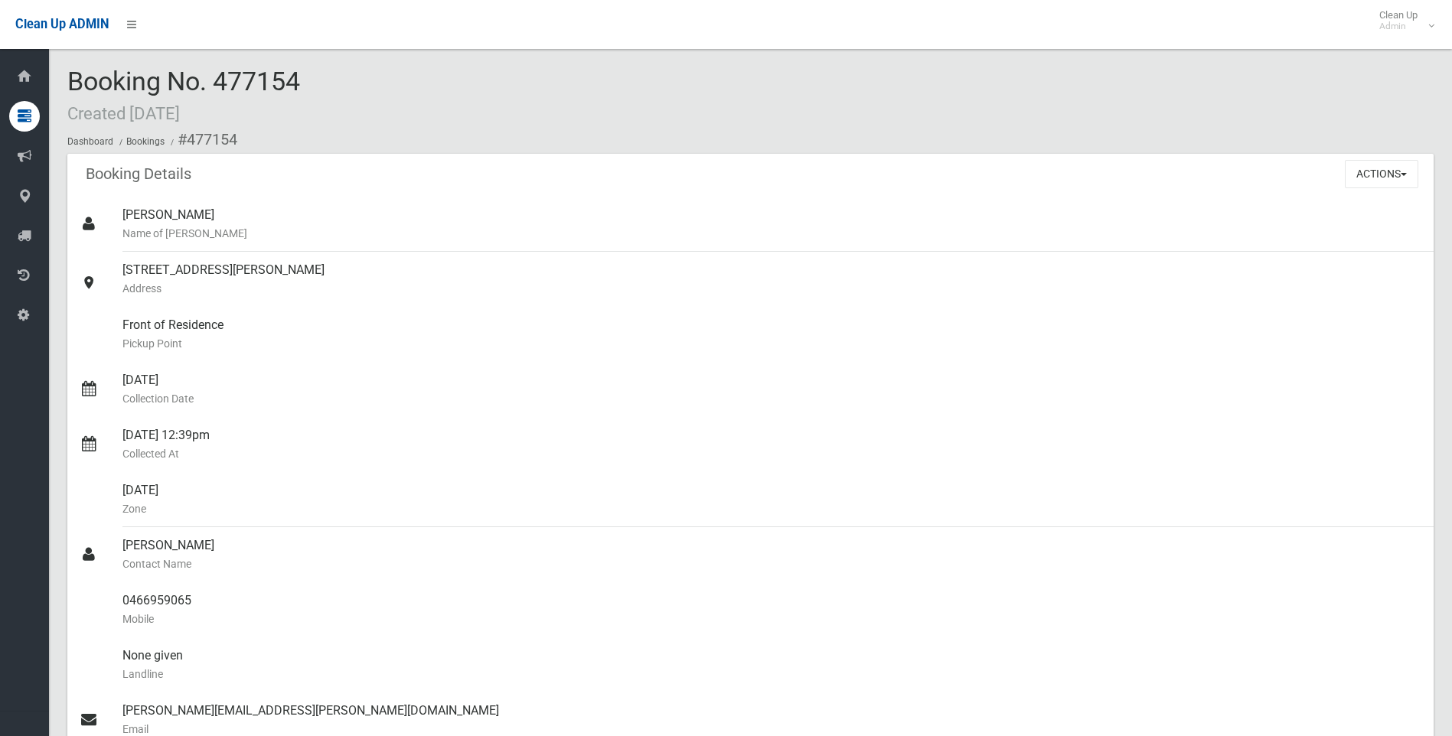
drag, startPoint x: 301, startPoint y: 93, endPoint x: 217, endPoint y: 93, distance: 84.2
click at [217, 93] on span "Booking No. 477154 Created [DATE]" at bounding box center [183, 96] width 233 height 60
copy span "477154"
click at [801, 500] on small "Zone" at bounding box center [771, 509] width 1299 height 18
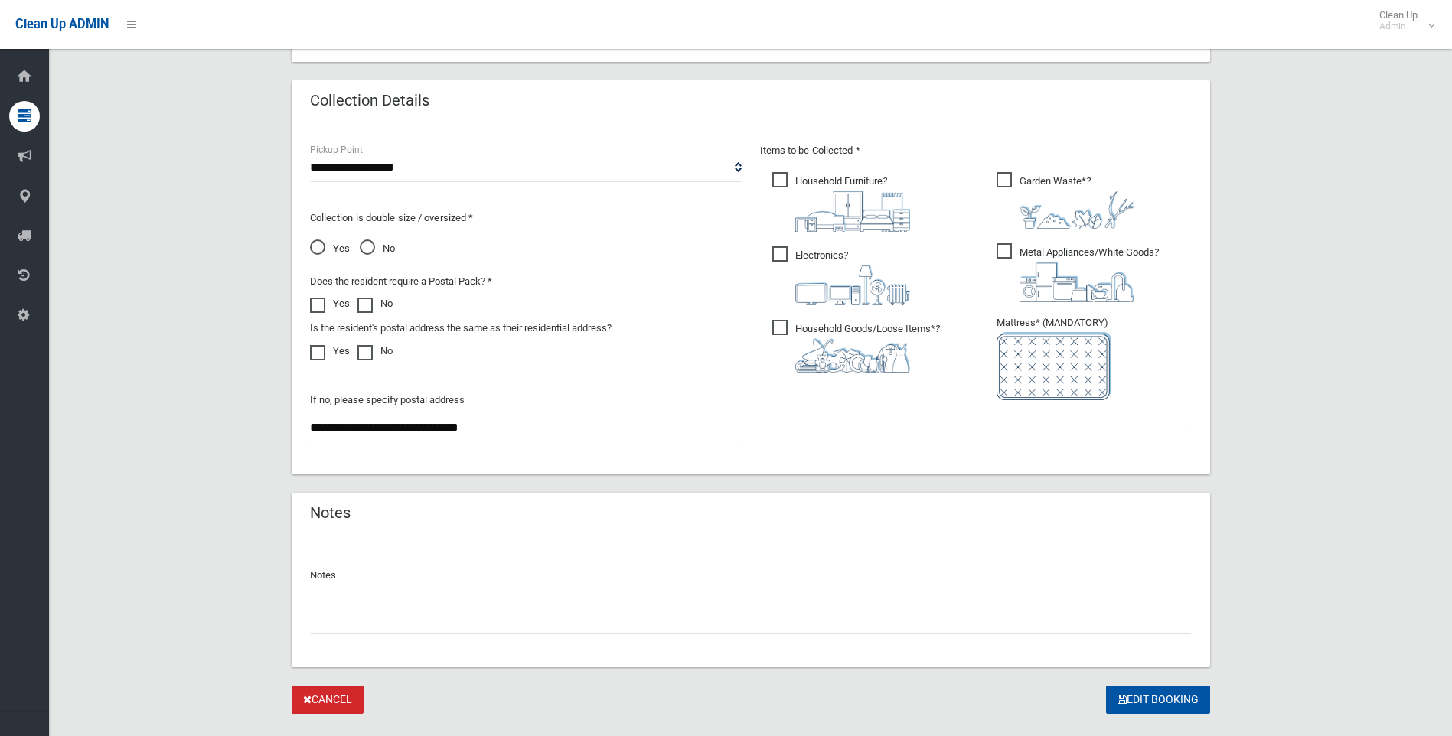
scroll to position [778, 0]
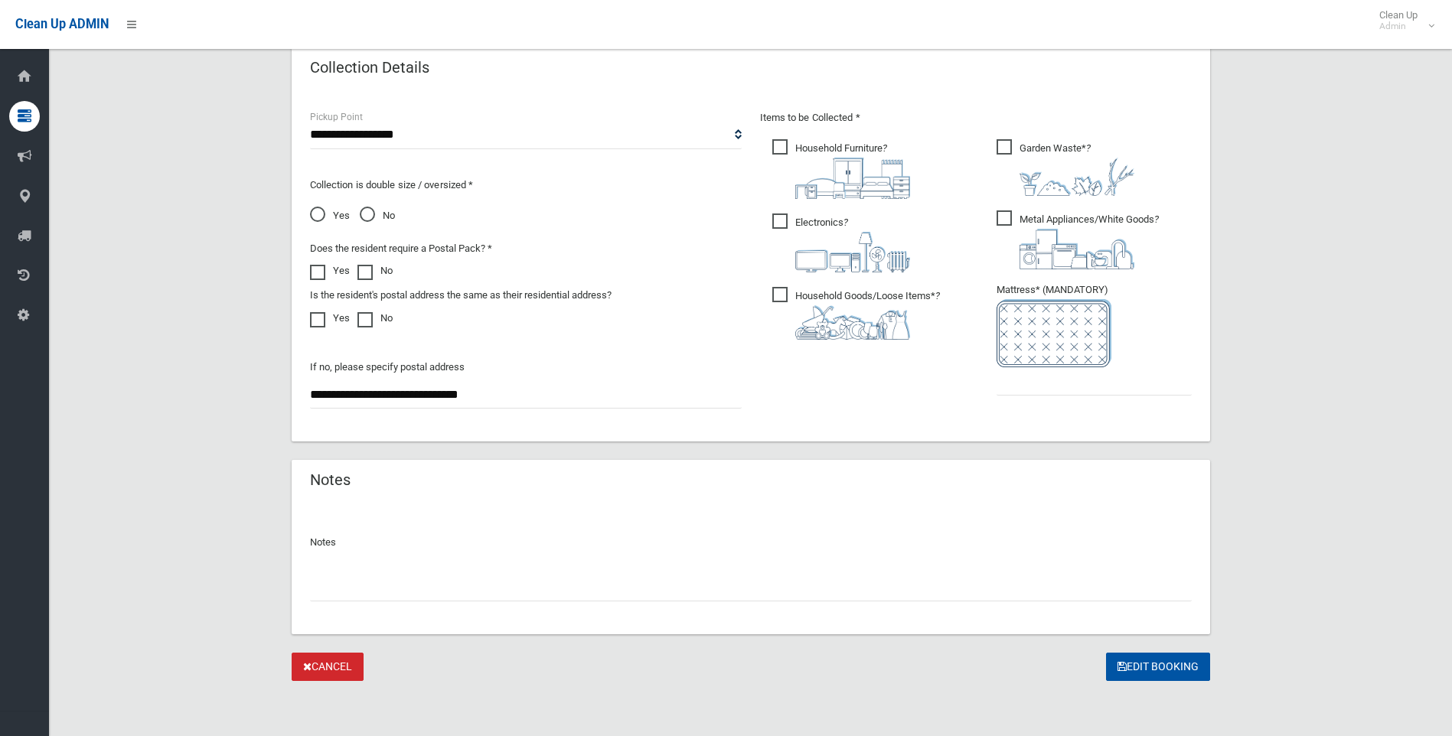
click at [514, 583] on input "text" at bounding box center [751, 587] width 882 height 28
type input "*"
paste input "*******"
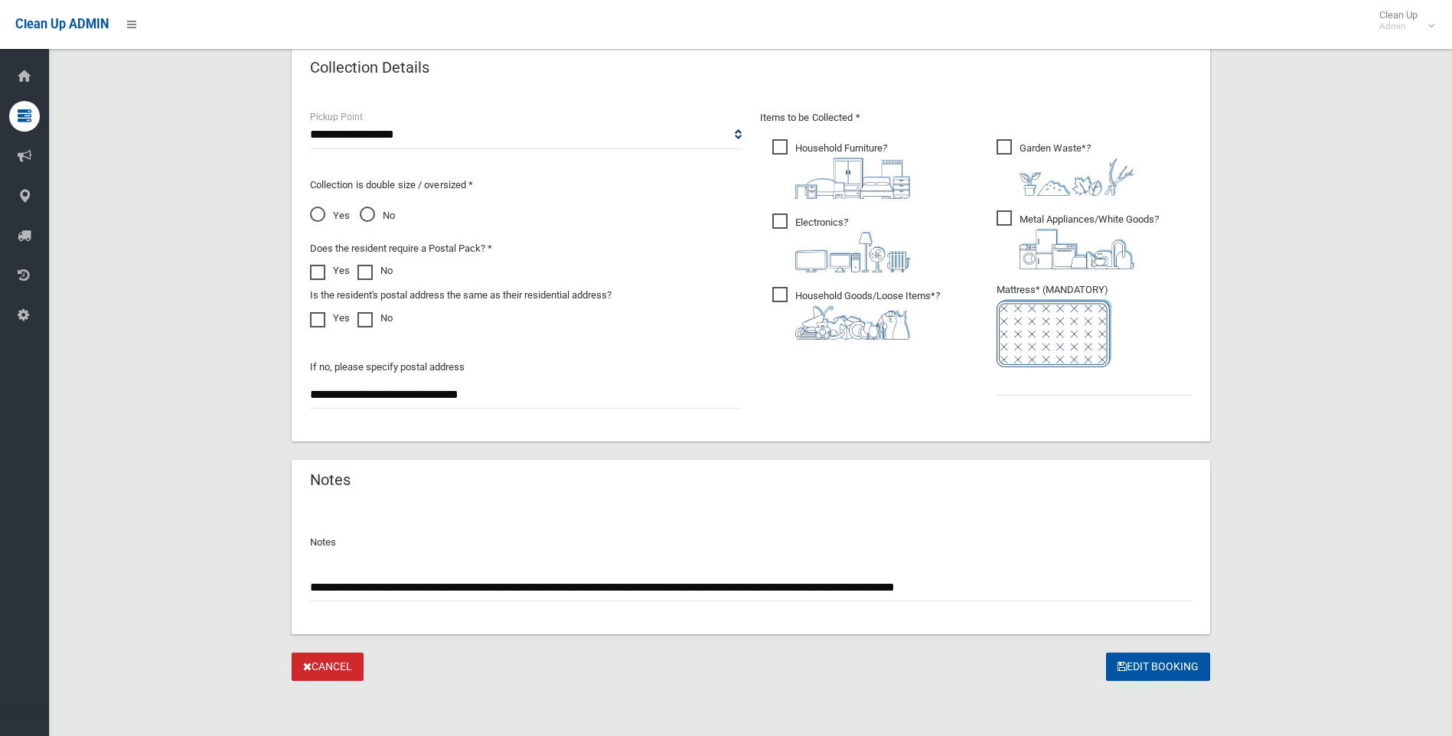
type input "**********"
click at [1125, 650] on form "**********" at bounding box center [751, 13] width 919 height 1335
click at [1138, 666] on button "Edit Booking" at bounding box center [1158, 667] width 104 height 28
click at [1114, 381] on input "text" at bounding box center [1094, 381] width 195 height 28
type input "*"
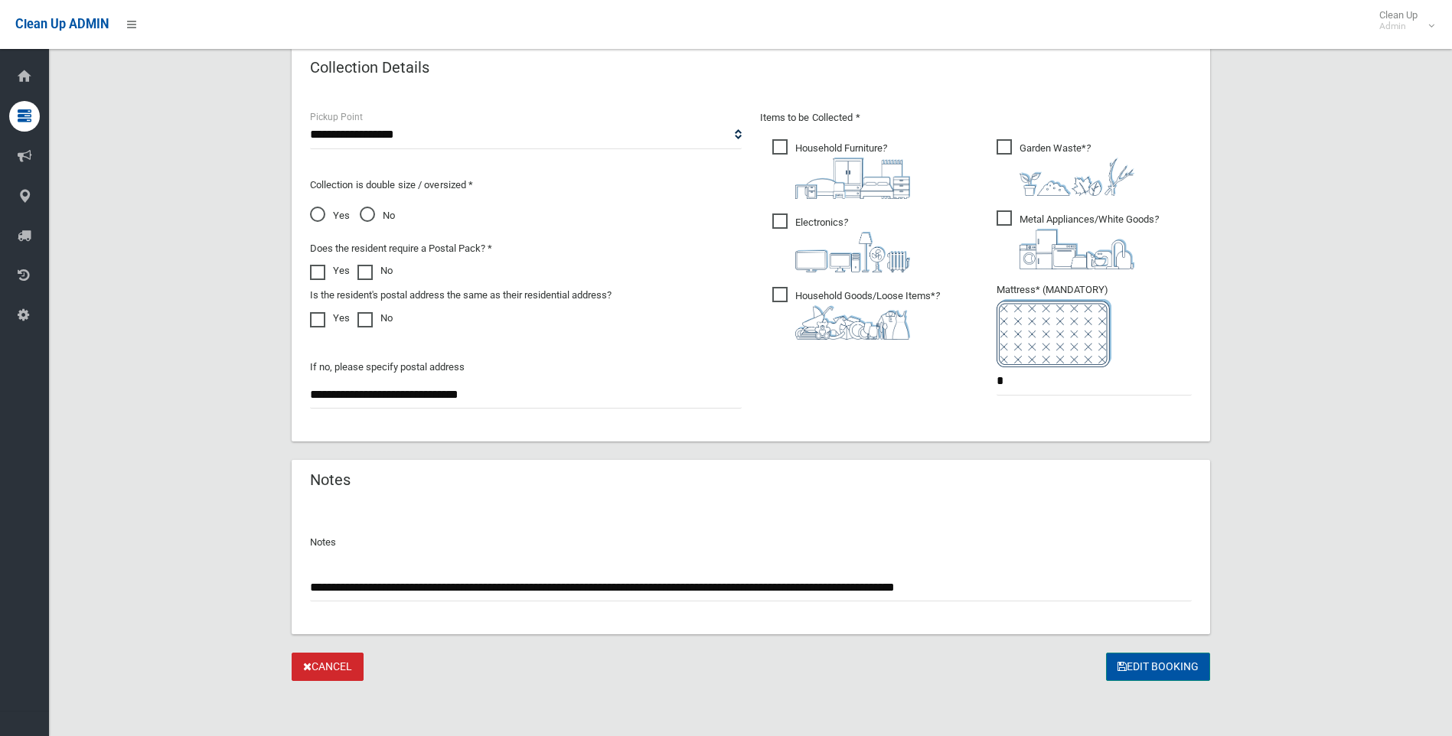
click at [1170, 667] on button "Edit Booking" at bounding box center [1158, 667] width 104 height 28
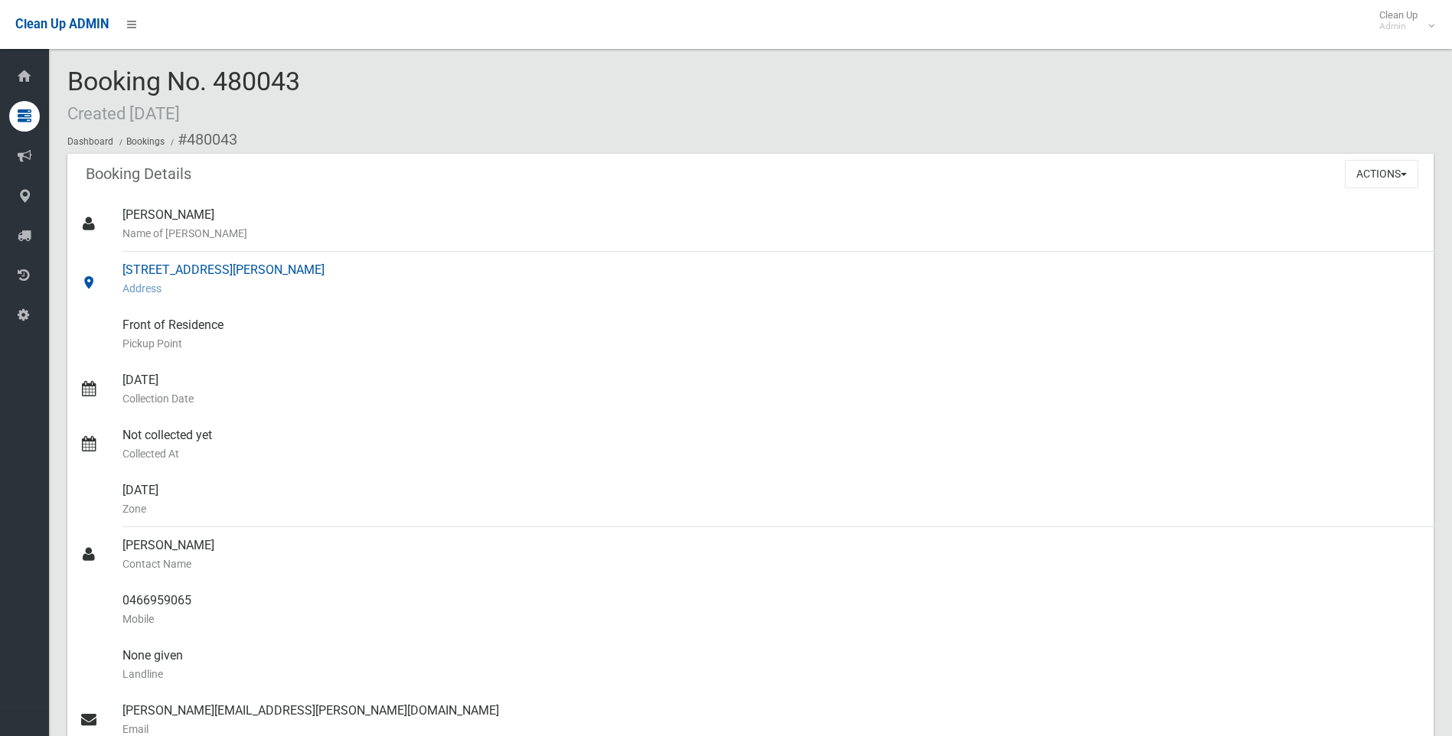
click at [543, 295] on small "Address" at bounding box center [771, 288] width 1299 height 18
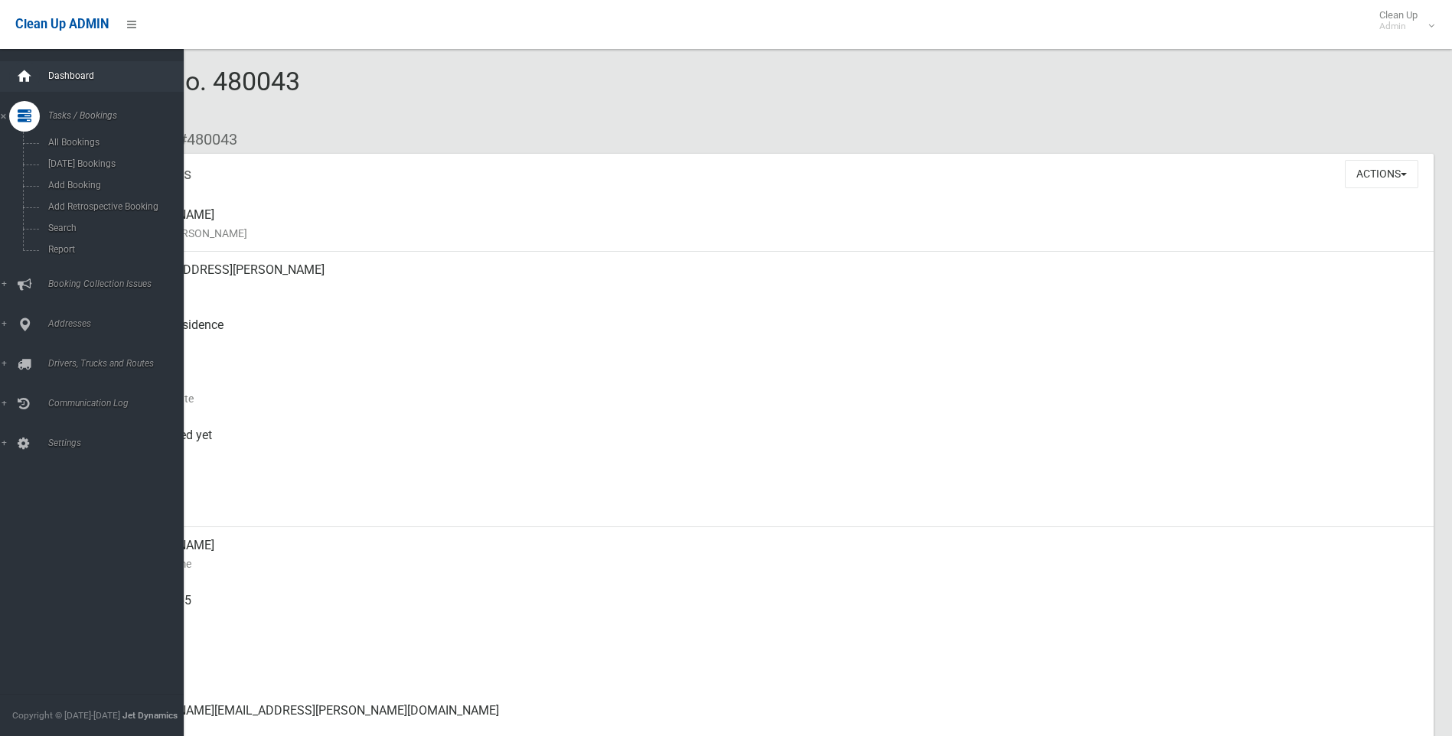
click at [26, 84] on icon at bounding box center [24, 76] width 17 height 31
